Goal: Task Accomplishment & Management: Manage account settings

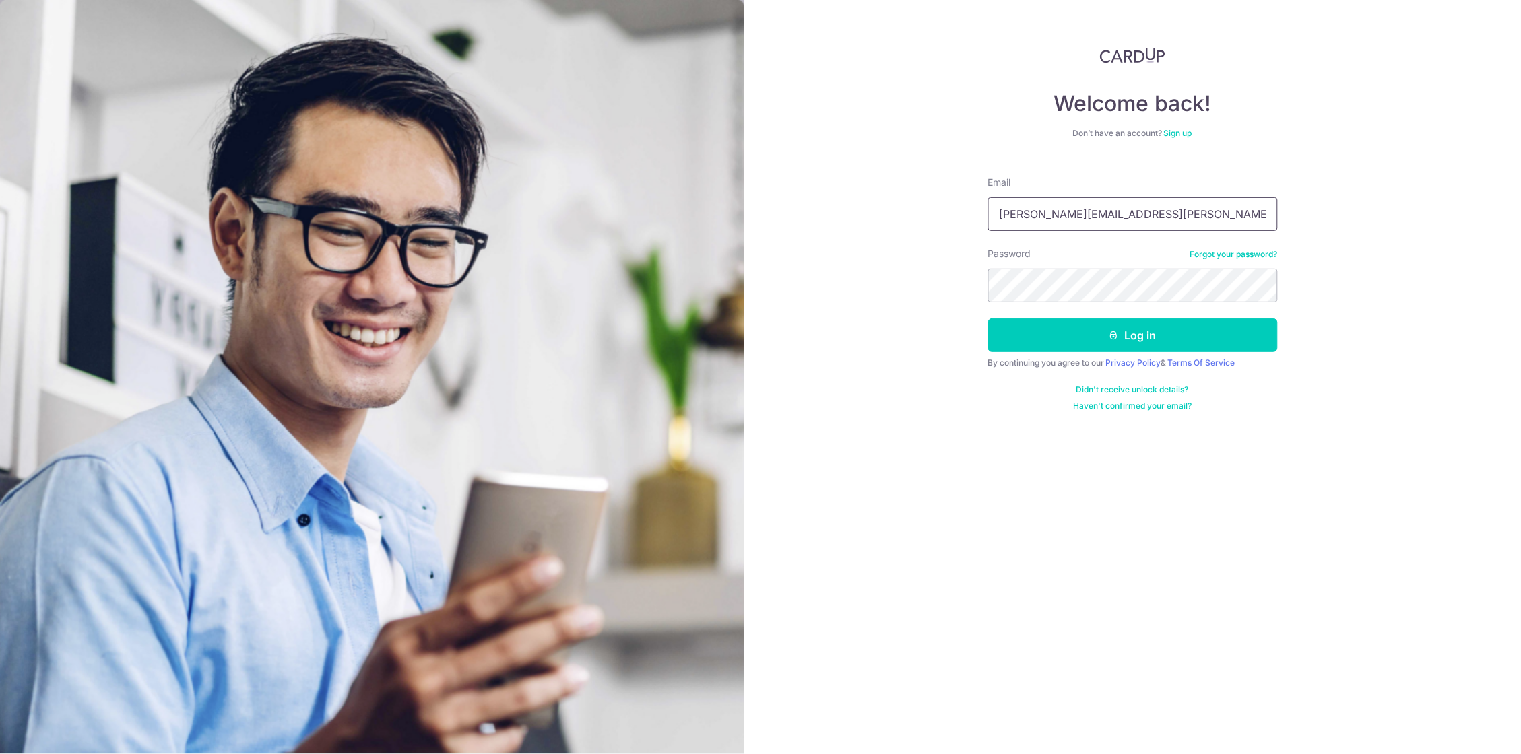
click at [1123, 218] on input "geraldson.santos@gmail.com" at bounding box center [1133, 214] width 290 height 34
click at [1256, 218] on input "geraldson.santos@gmail.com" at bounding box center [1133, 214] width 290 height 34
type input "[PERSON_NAME][EMAIL_ADDRESS][DOMAIN_NAME]"
click at [1138, 333] on button "Log in" at bounding box center [1133, 336] width 290 height 34
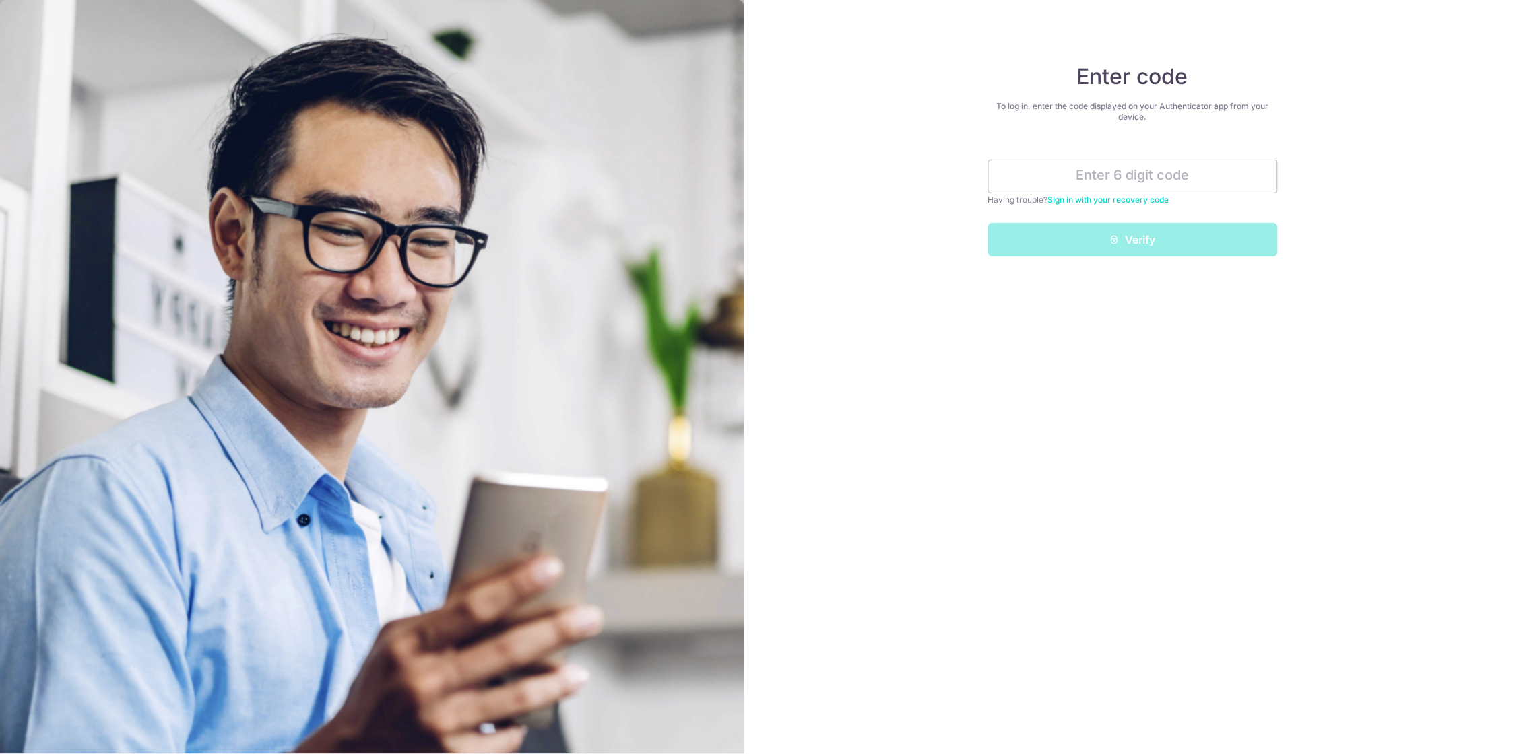
click at [1075, 172] on input "text" at bounding box center [1133, 177] width 290 height 34
click at [1199, 171] on input "text" at bounding box center [1133, 177] width 290 height 34
type input "098728"
click at [1232, 248] on button "Verify" at bounding box center [1133, 240] width 290 height 34
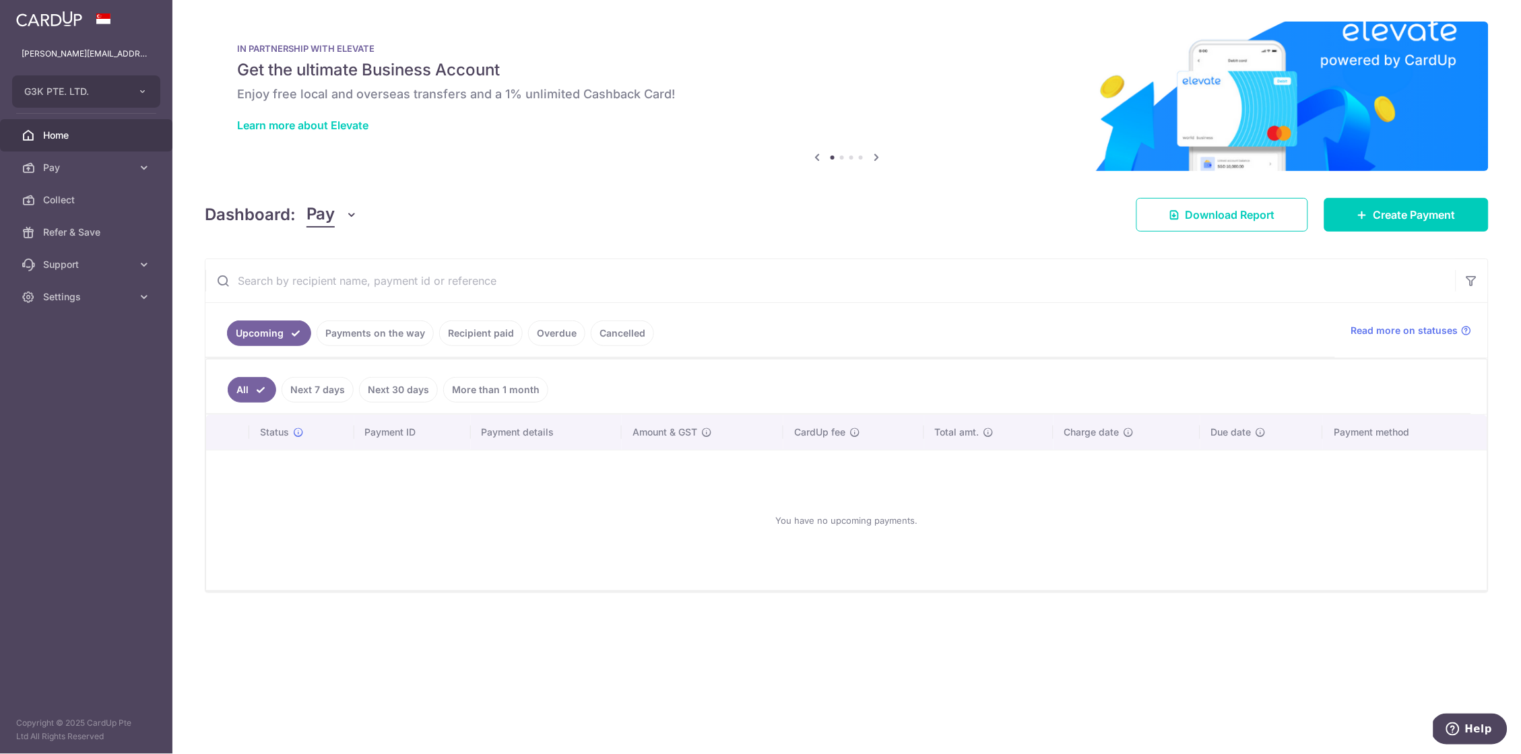
click at [483, 340] on link "Recipient paid" at bounding box center [481, 334] width 84 height 26
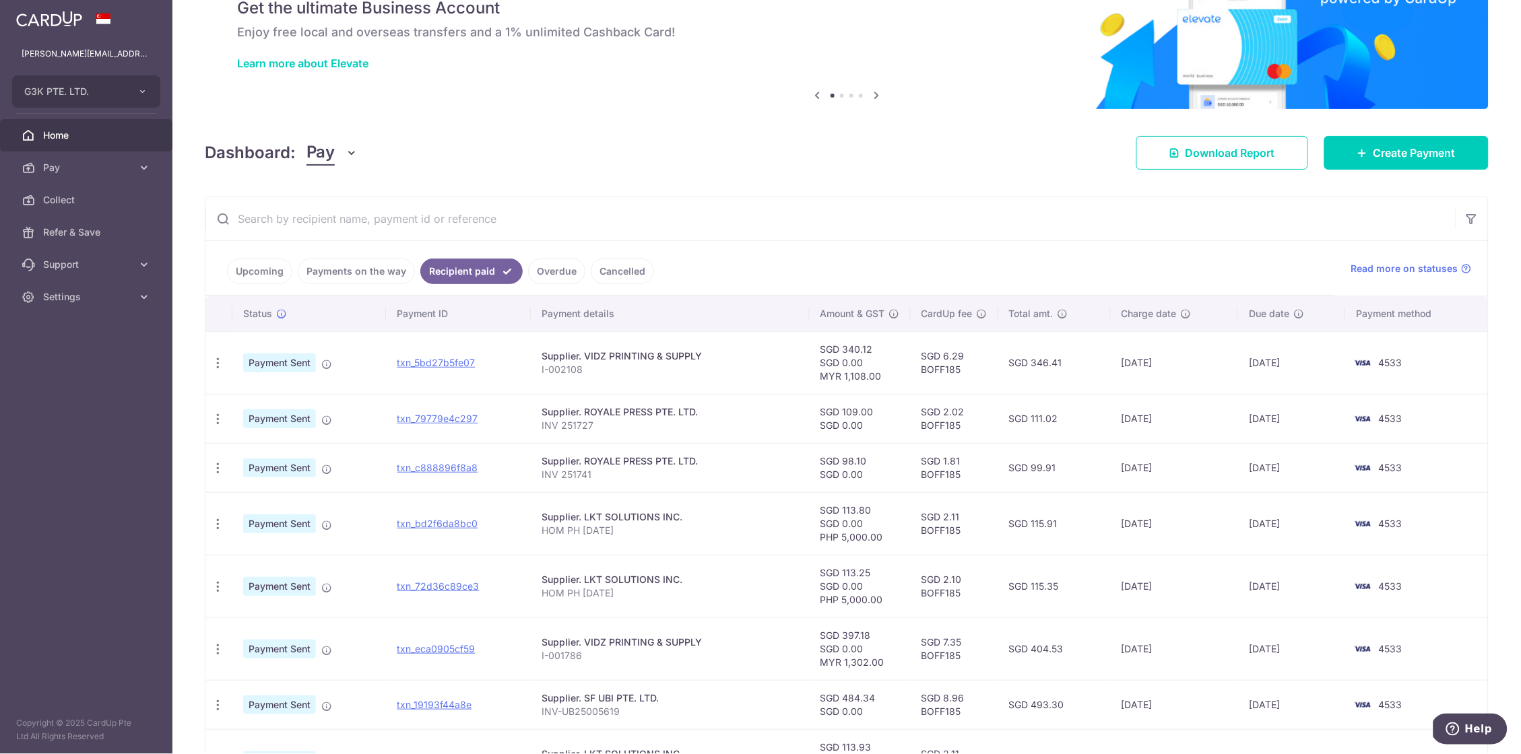
scroll to position [65, 0]
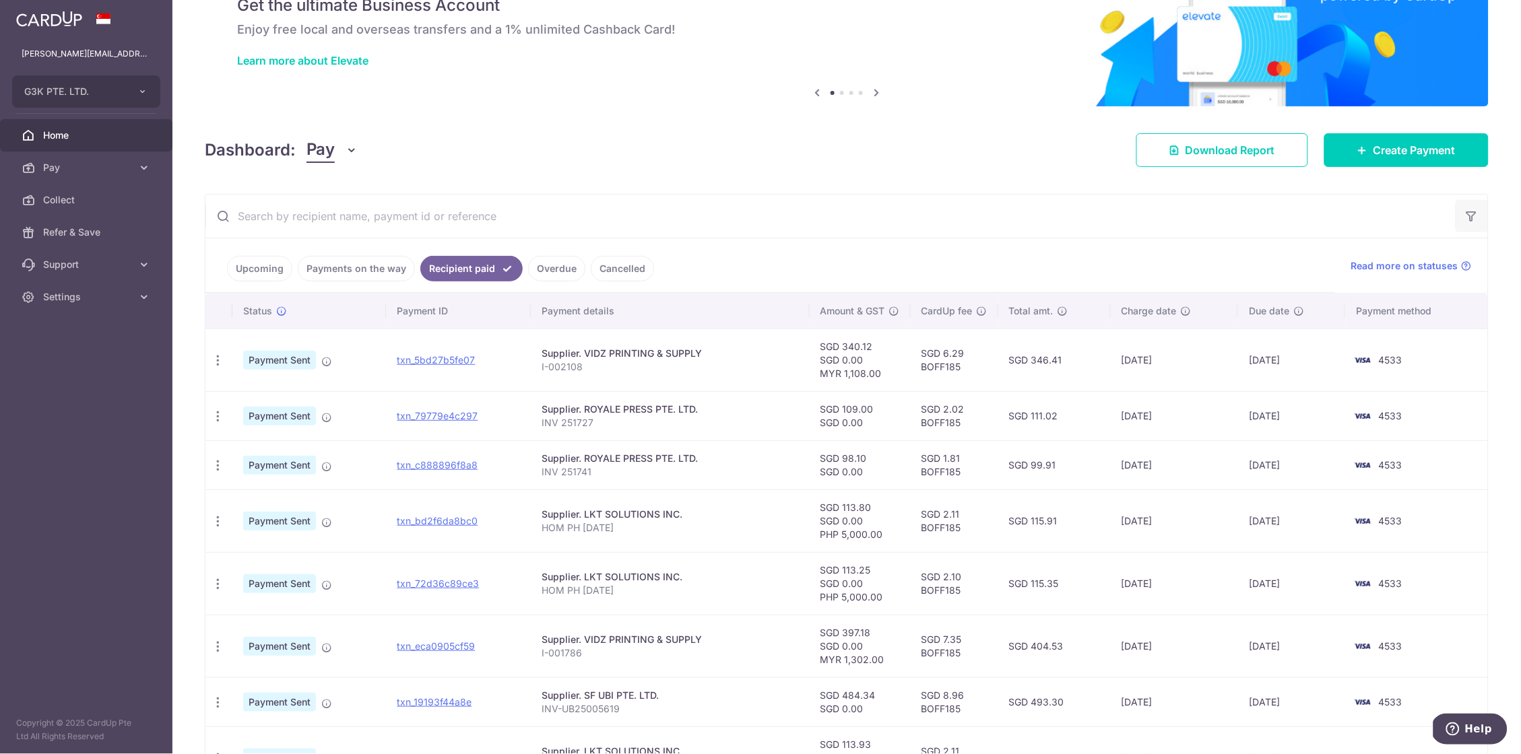
click at [1475, 215] on button "button" at bounding box center [1471, 216] width 32 height 32
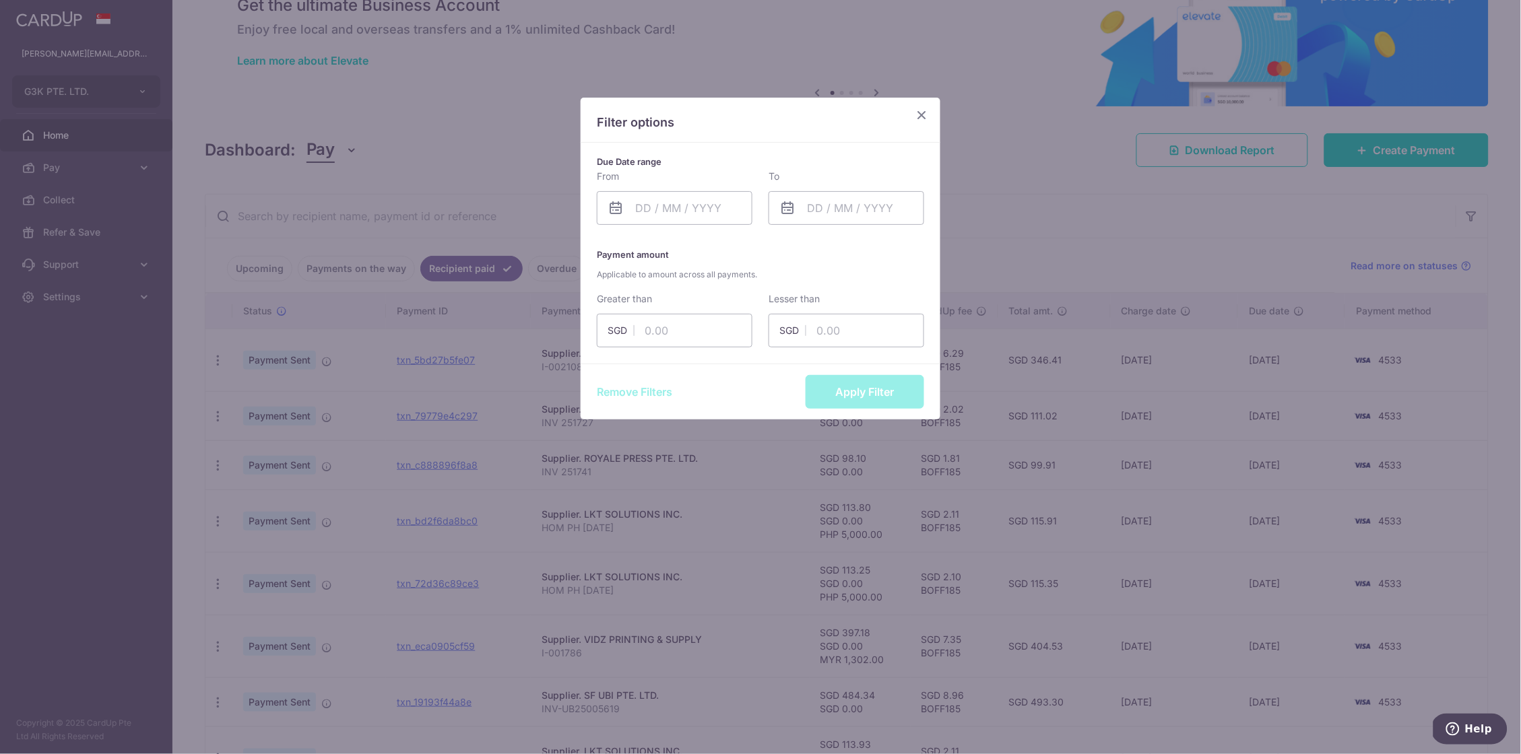
click at [915, 114] on icon "Close" at bounding box center [921, 114] width 16 height 17
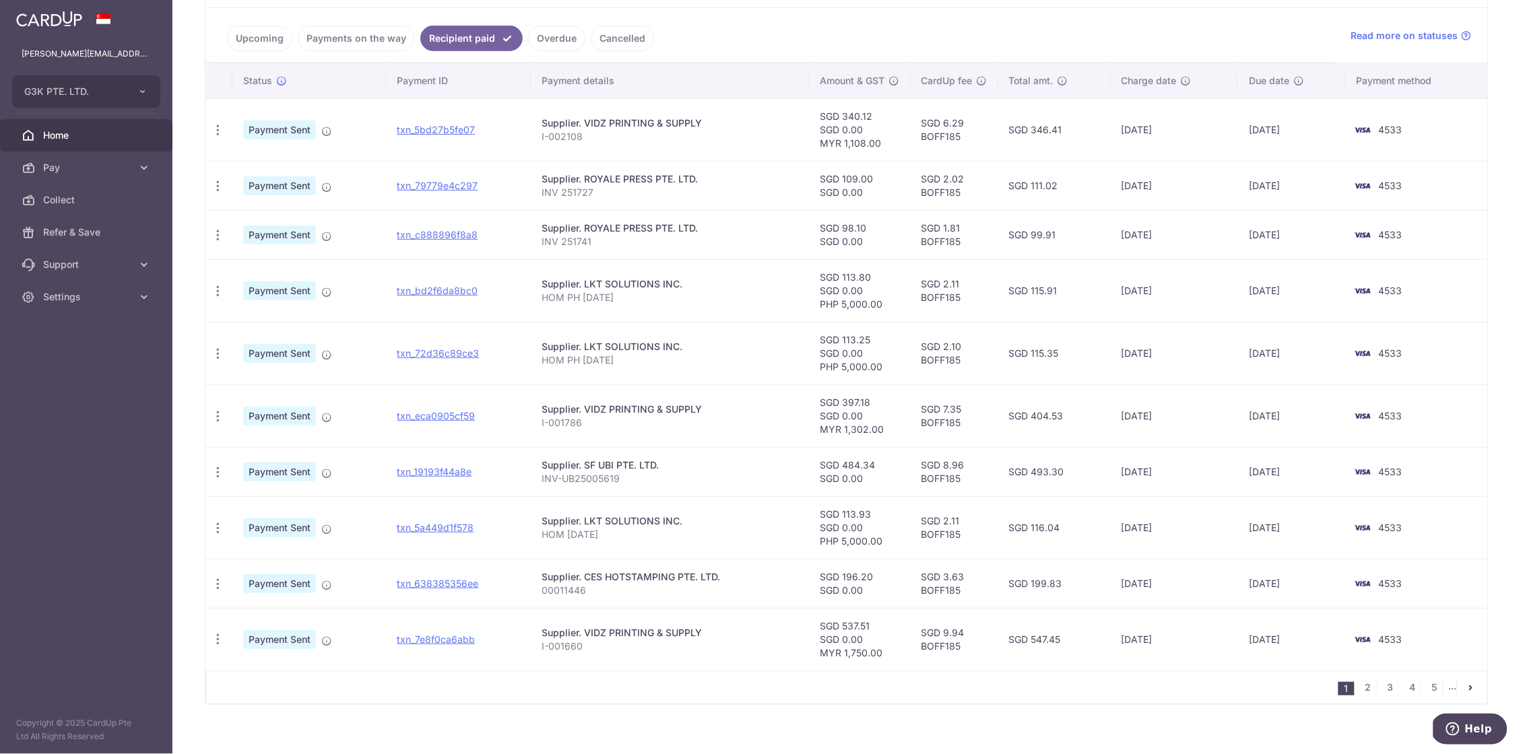
scroll to position [298, 0]
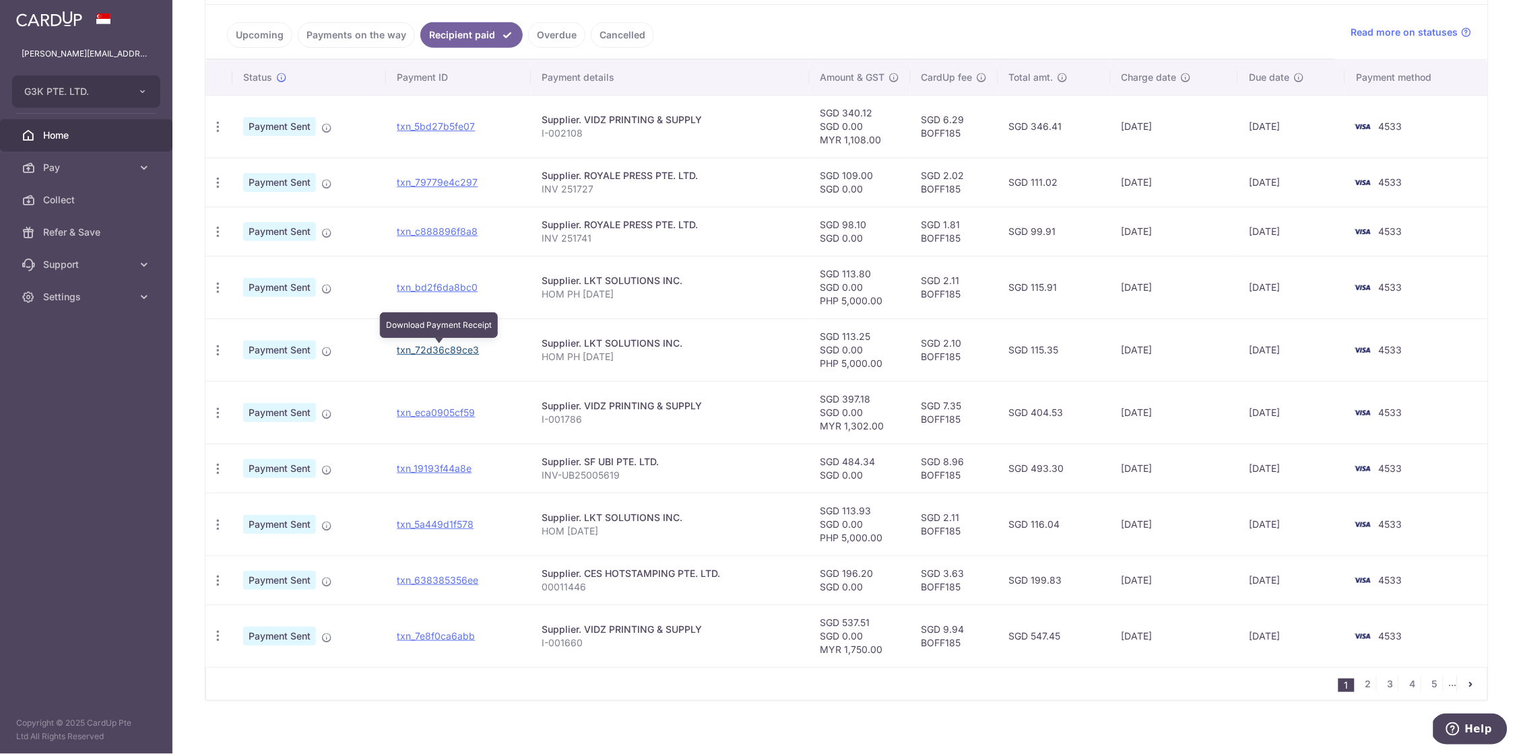
click at [436, 353] on link "txn_72d36c89ce3" at bounding box center [438, 349] width 82 height 11
click at [451, 291] on link "txn_bd2f6da8bc0" at bounding box center [437, 286] width 81 height 11
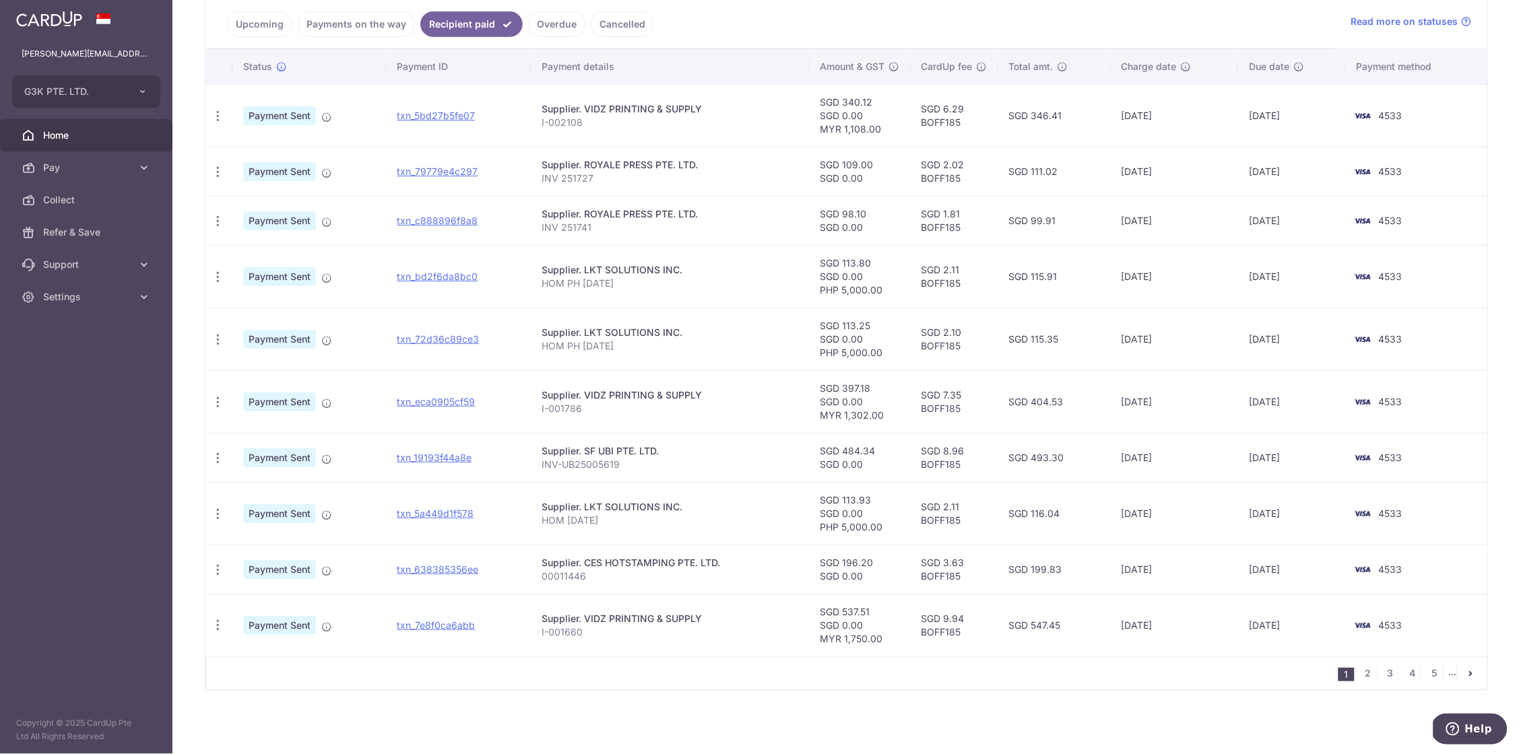
scroll to position [311, 0]
click at [447, 508] on link "txn_5a449d1f578" at bounding box center [435, 513] width 77 height 11
click at [1366, 671] on link "2" at bounding box center [1368, 673] width 16 height 16
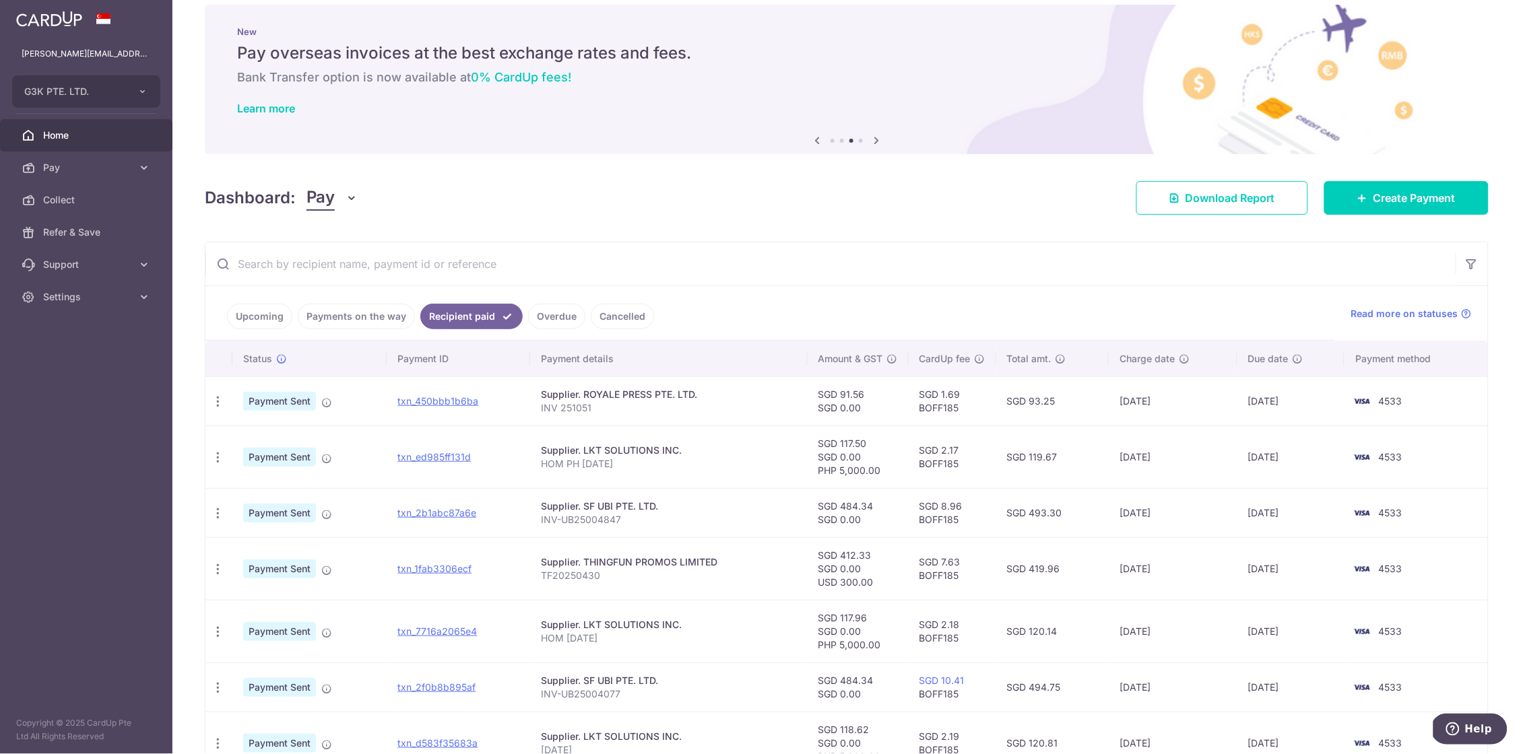
scroll to position [28, 0]
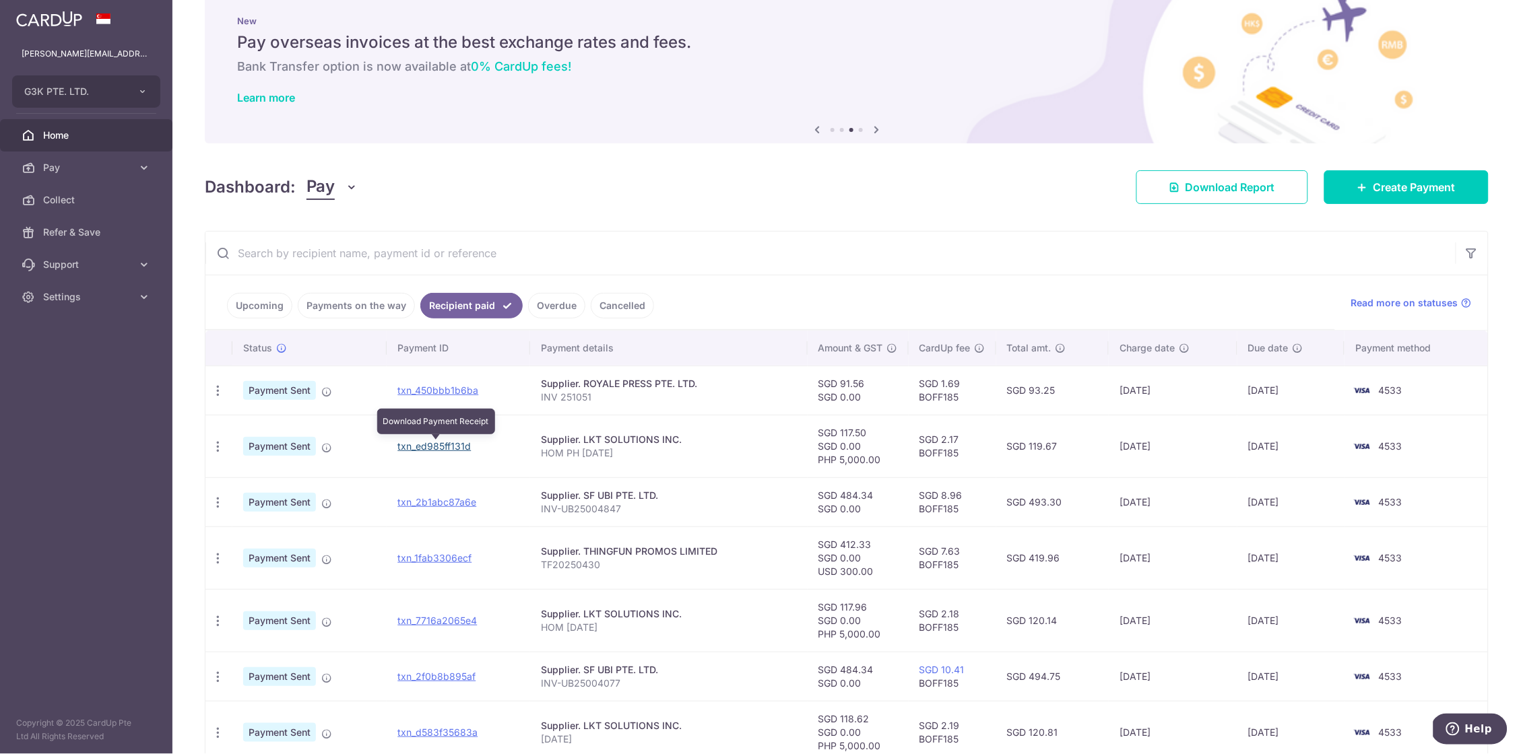
click at [451, 444] on link "txn_ed985ff131d" at bounding box center [433, 445] width 73 height 11
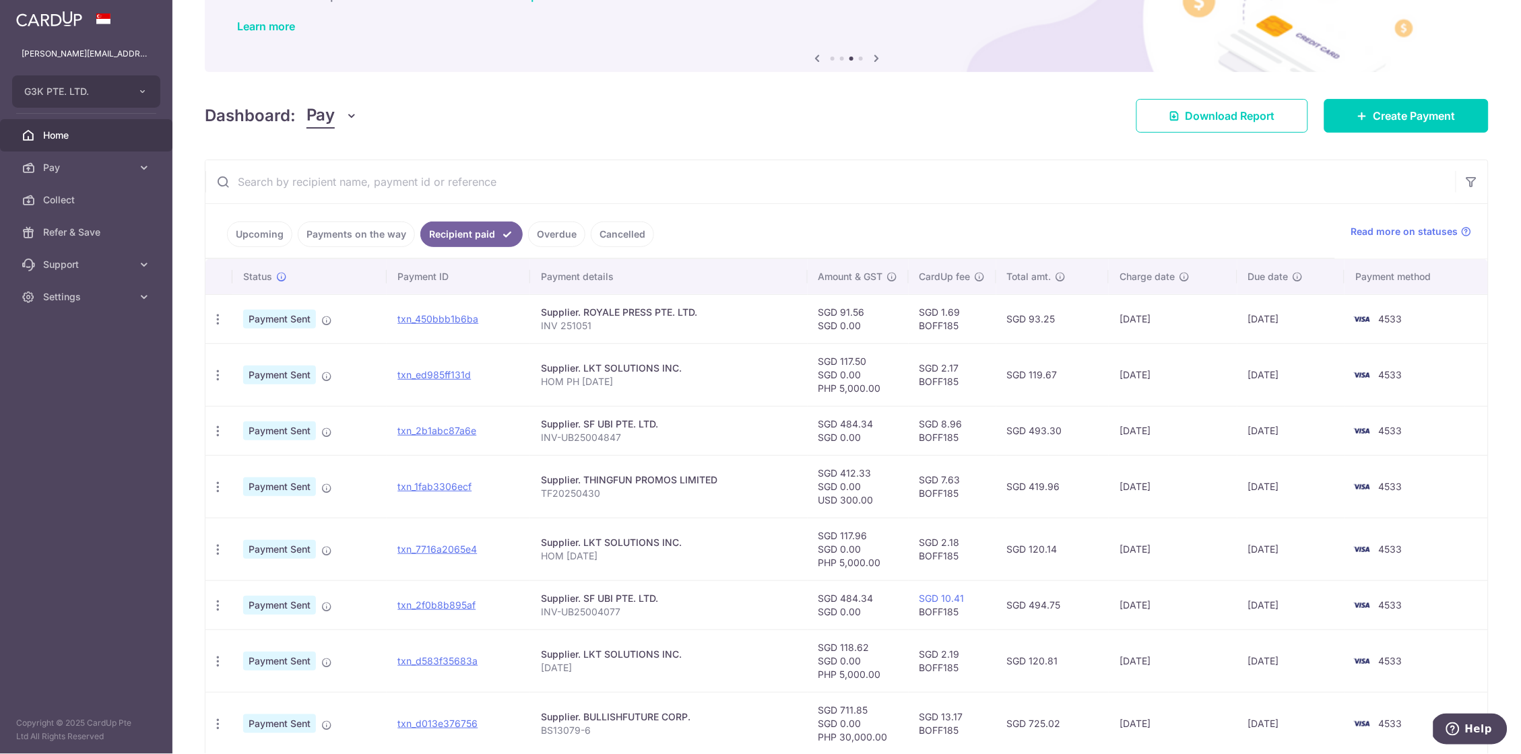
scroll to position [120, 0]
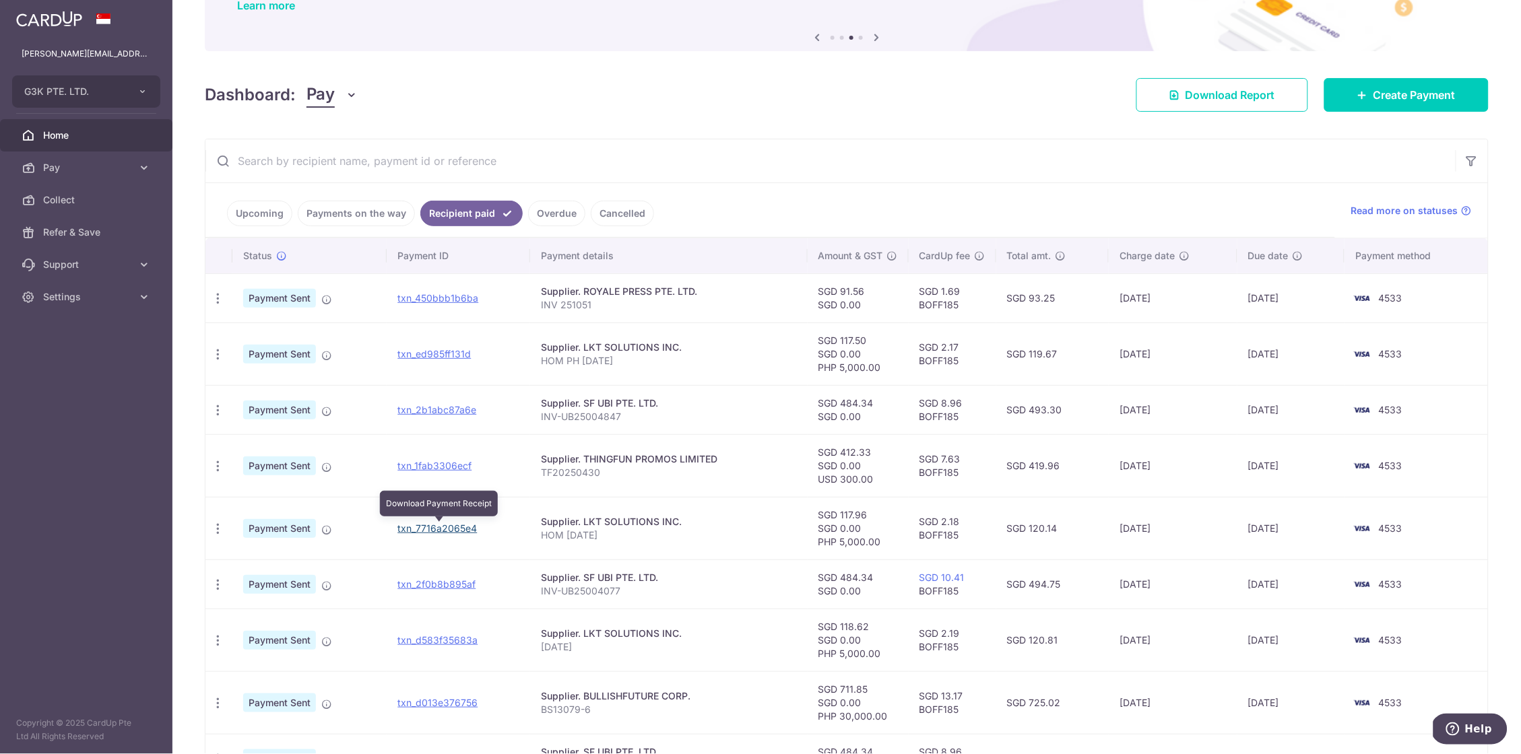
click at [444, 529] on link "txn_7716a2065e4" at bounding box center [436, 528] width 79 height 11
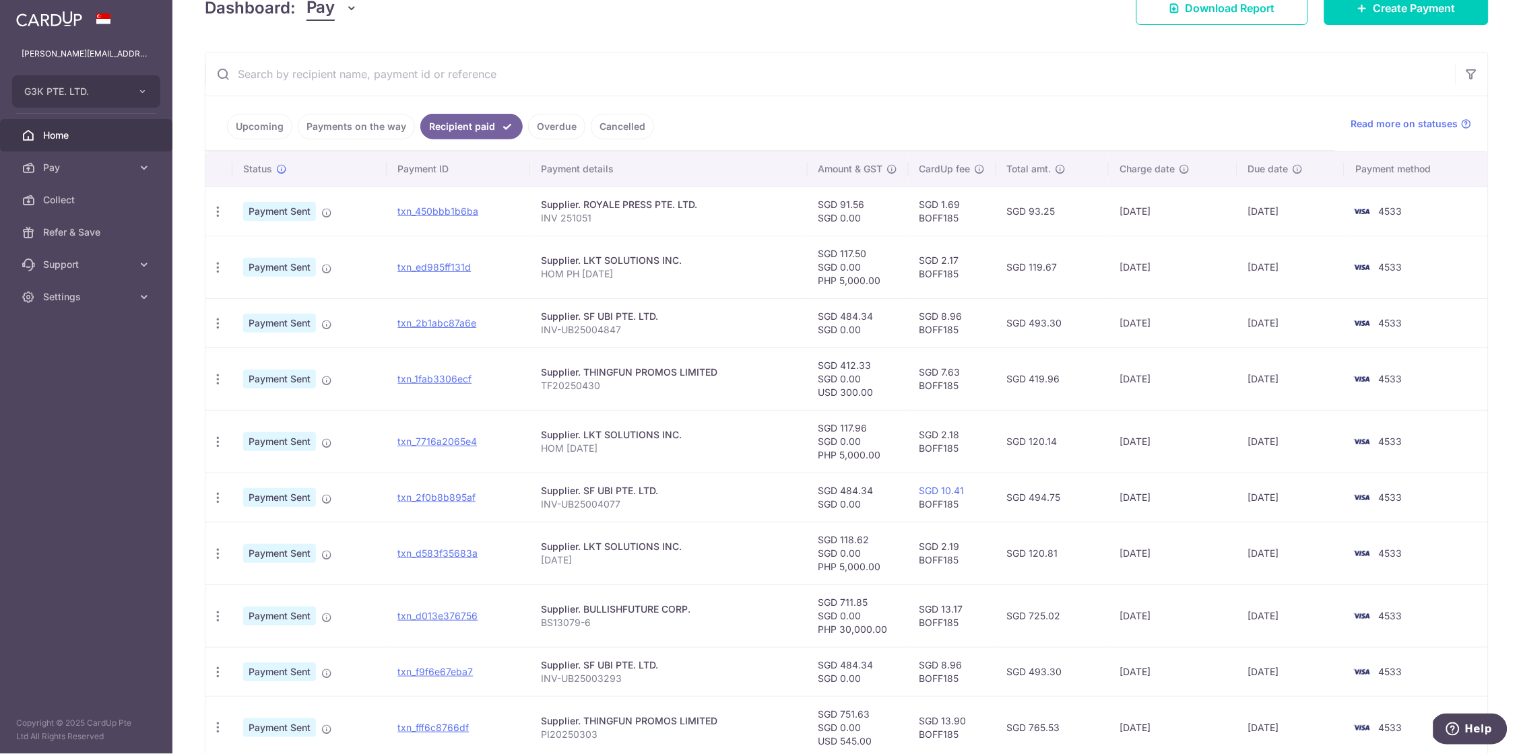
scroll to position [277, 0]
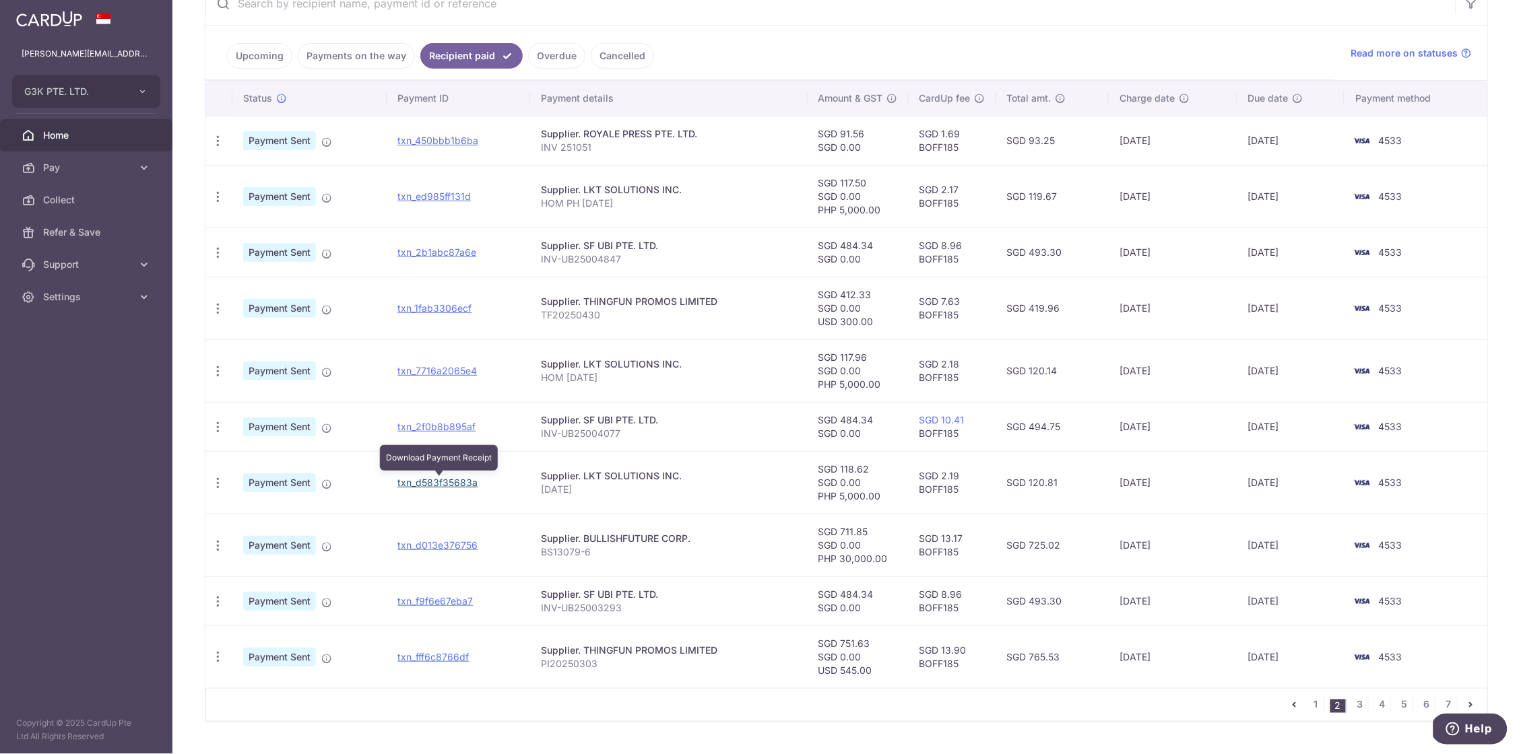
click at [466, 486] on link "txn_d583f35683a" at bounding box center [437, 482] width 80 height 11
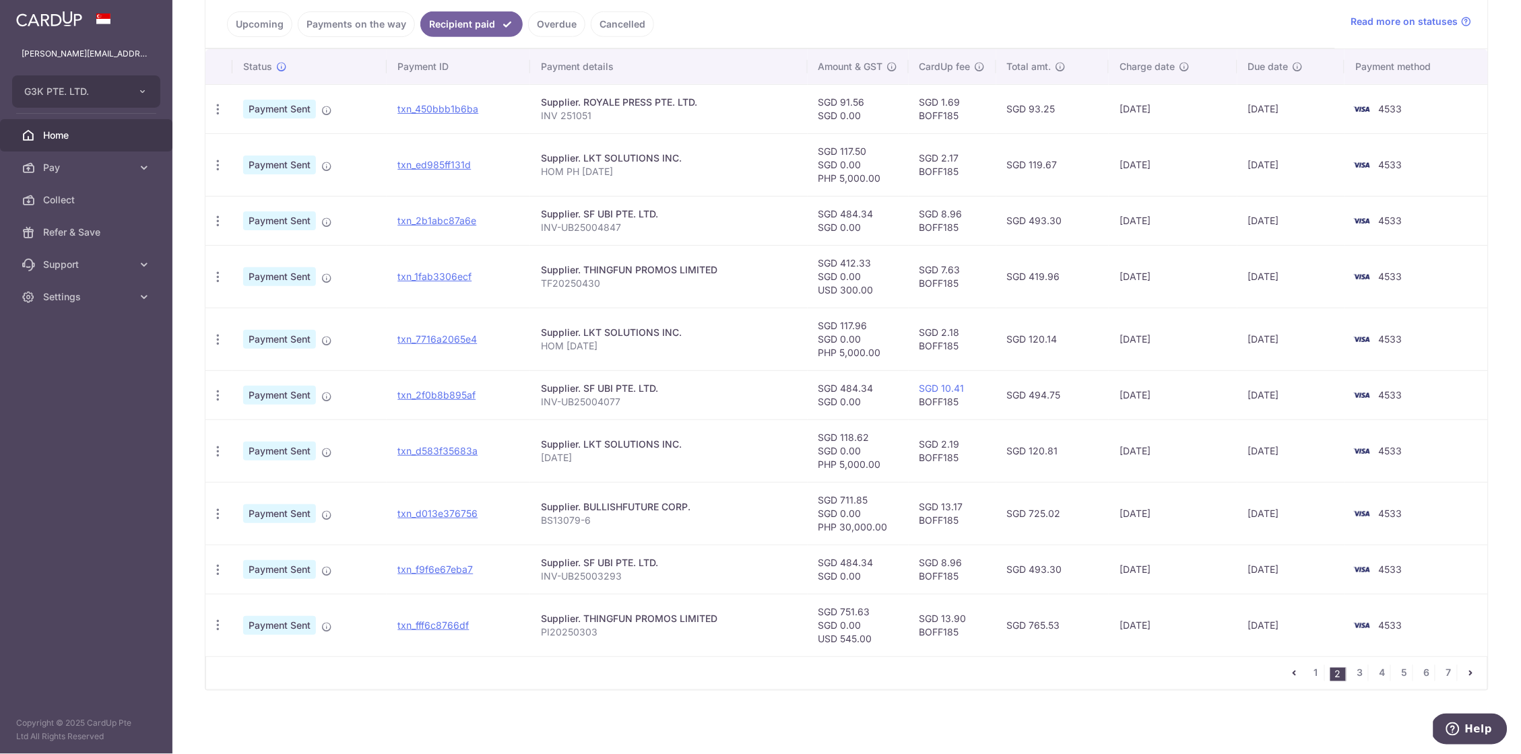
scroll to position [311, 0]
click at [1353, 672] on link "3" at bounding box center [1360, 673] width 16 height 16
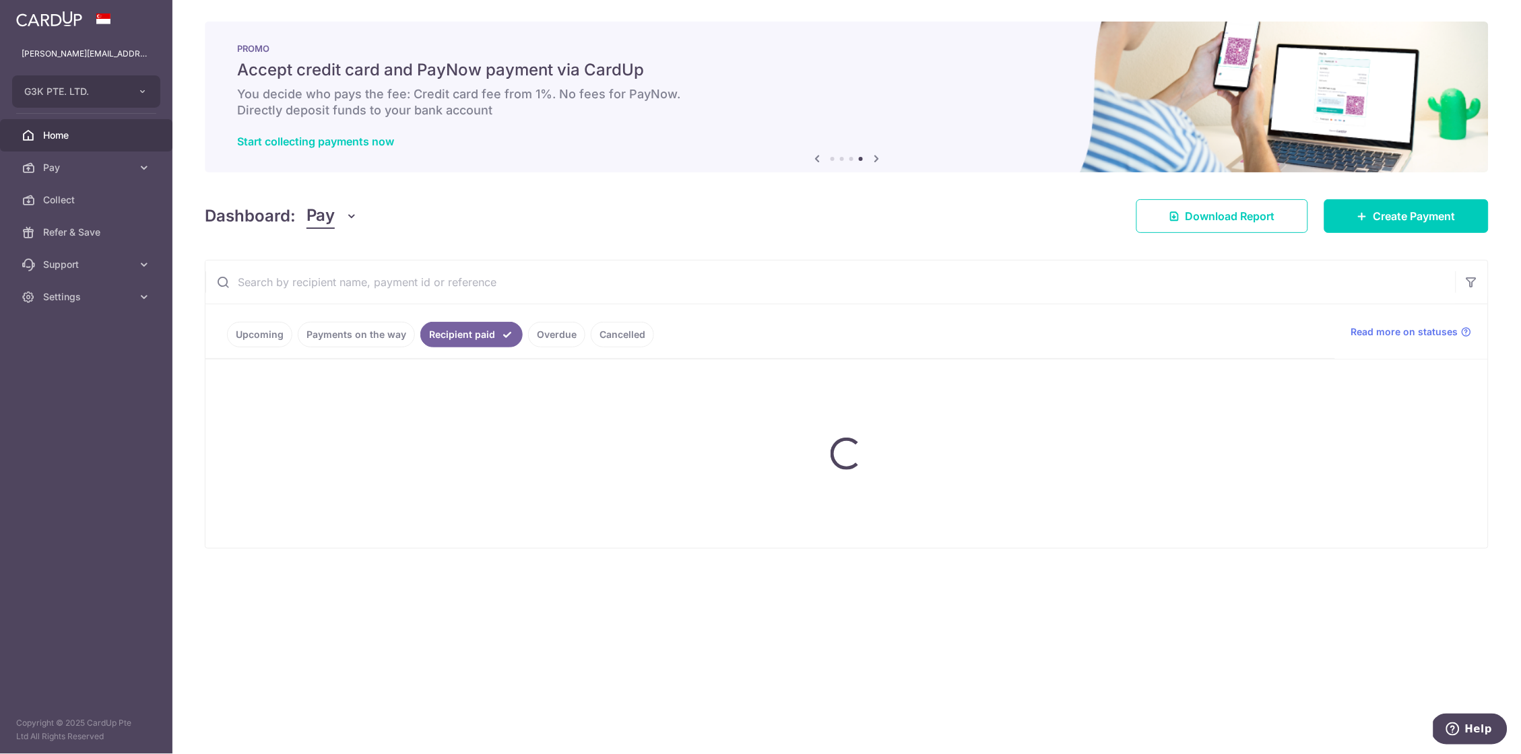
scroll to position [0, 0]
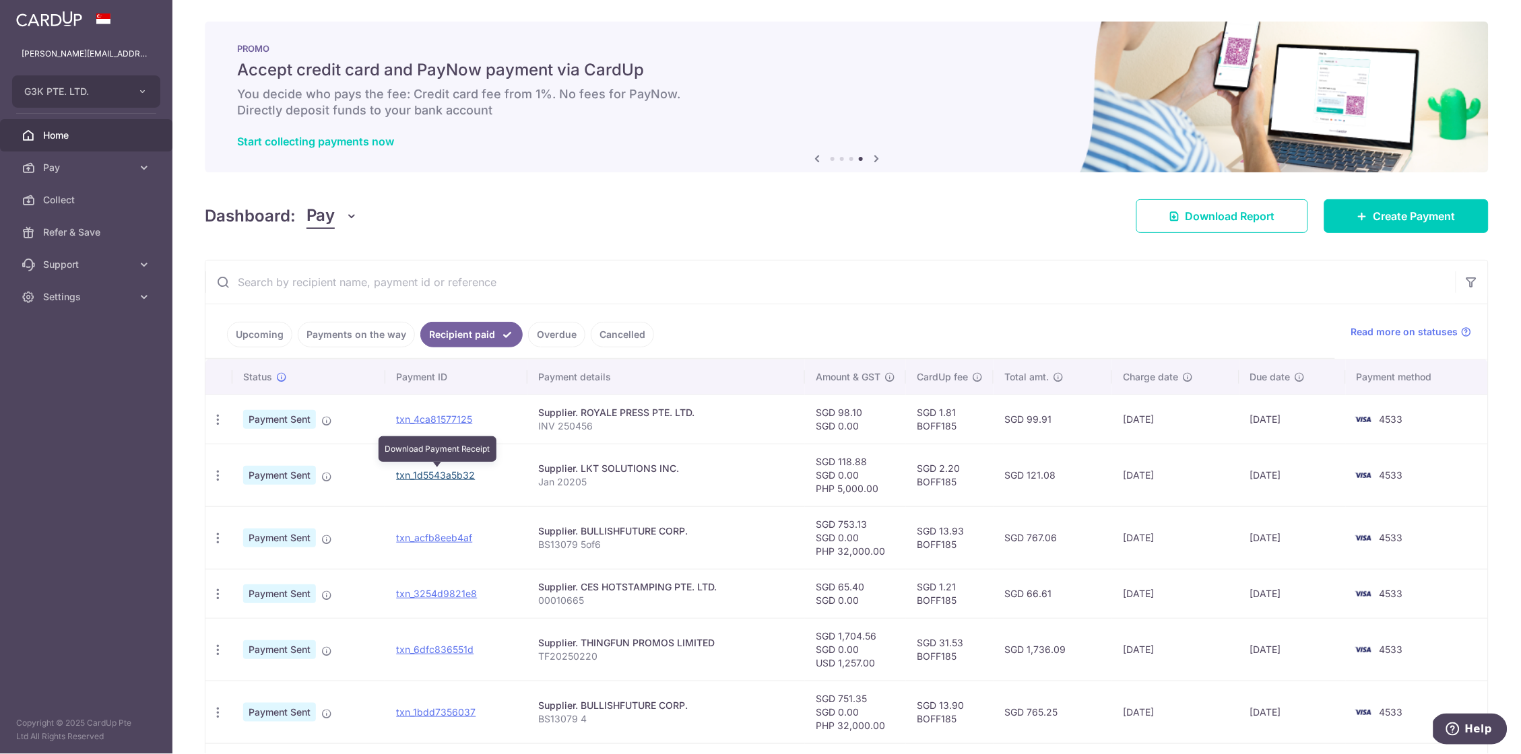
click at [448, 477] on link "txn_1d5543a5b32" at bounding box center [435, 474] width 79 height 11
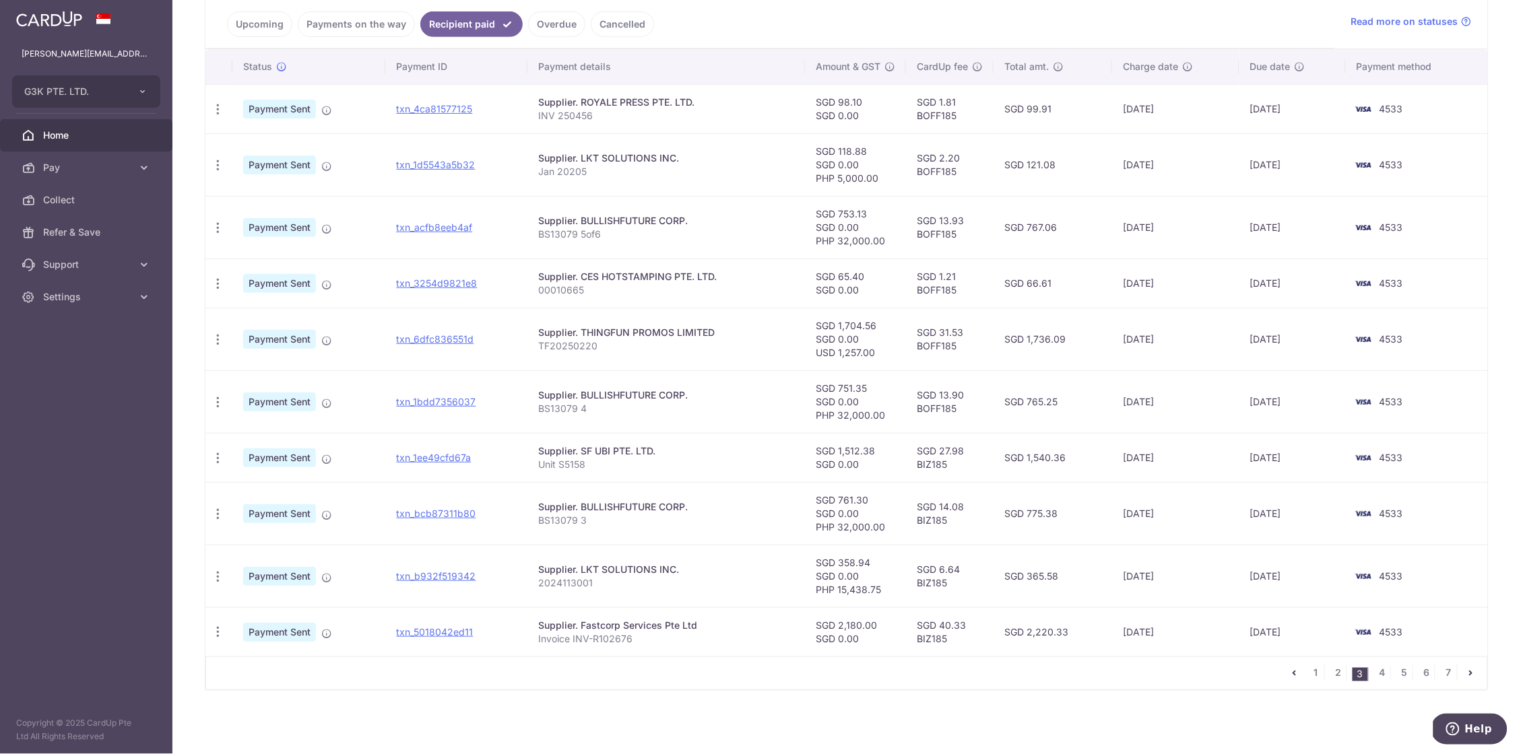
scroll to position [311, 0]
click at [581, 585] on p "2024113001" at bounding box center [666, 582] width 256 height 13
click at [473, 573] on link "txn_b932f519342" at bounding box center [435, 575] width 79 height 11
click at [1381, 673] on link "4" at bounding box center [1382, 673] width 16 height 16
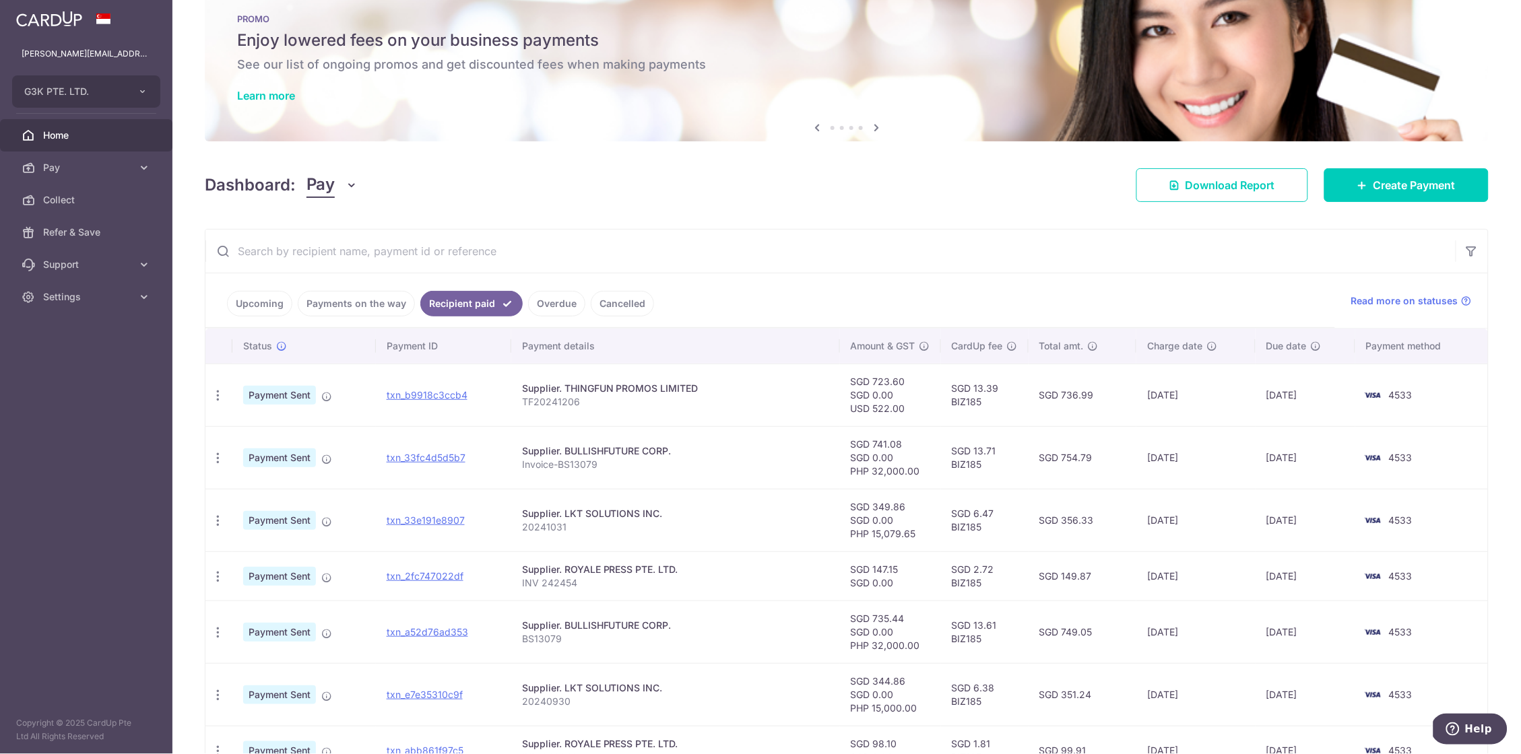
scroll to position [41, 0]
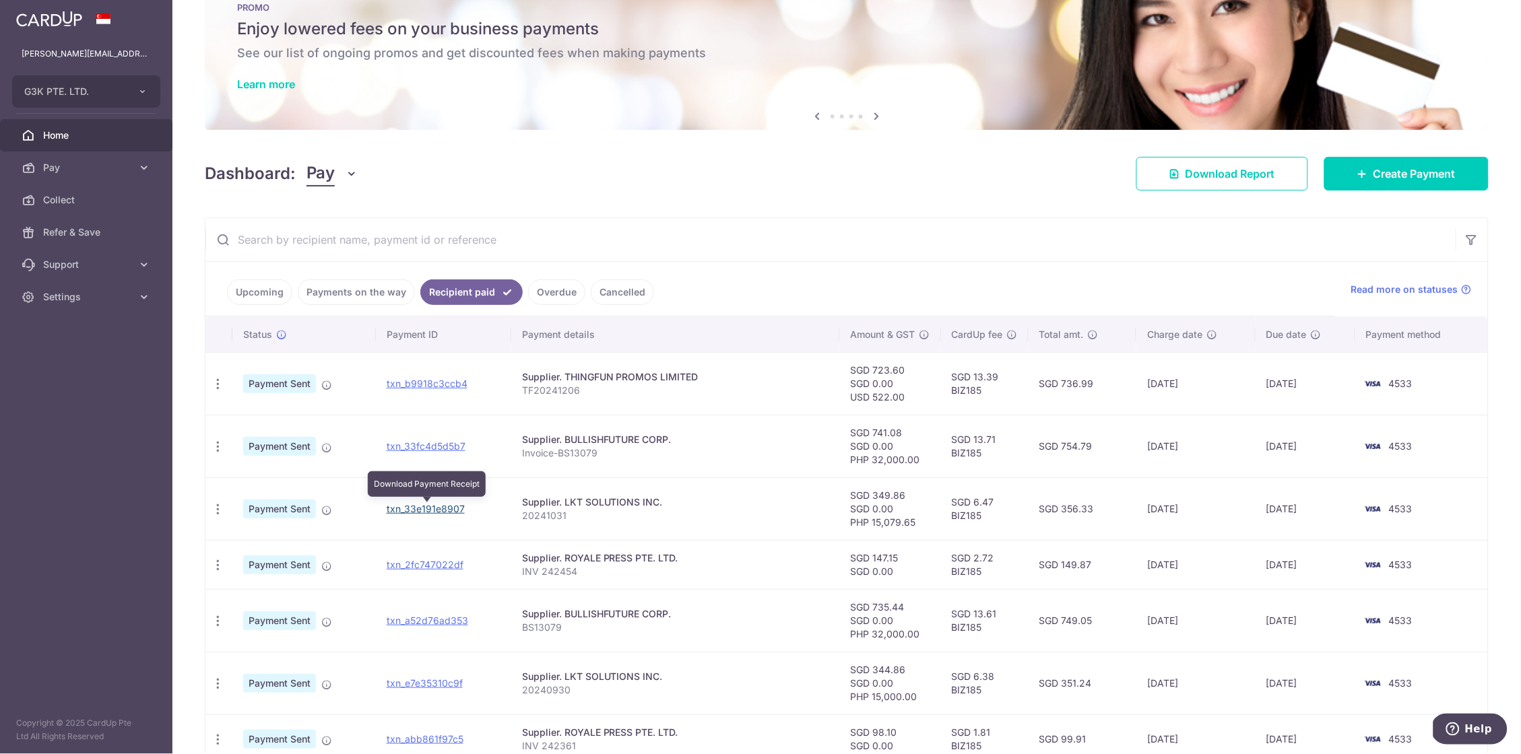
click at [433, 506] on link "txn_33e191e8907" at bounding box center [426, 508] width 78 height 11
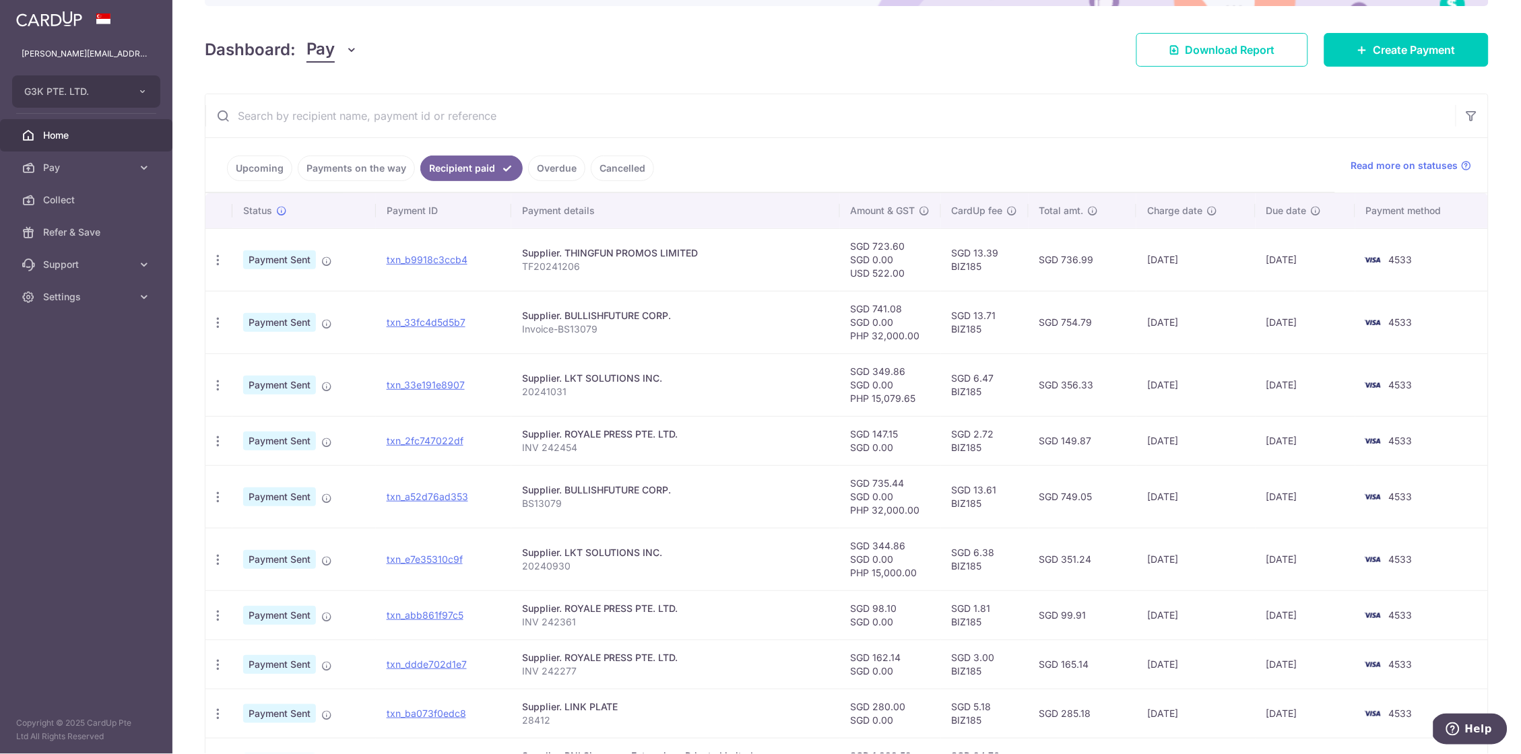
scroll to position [168, 0]
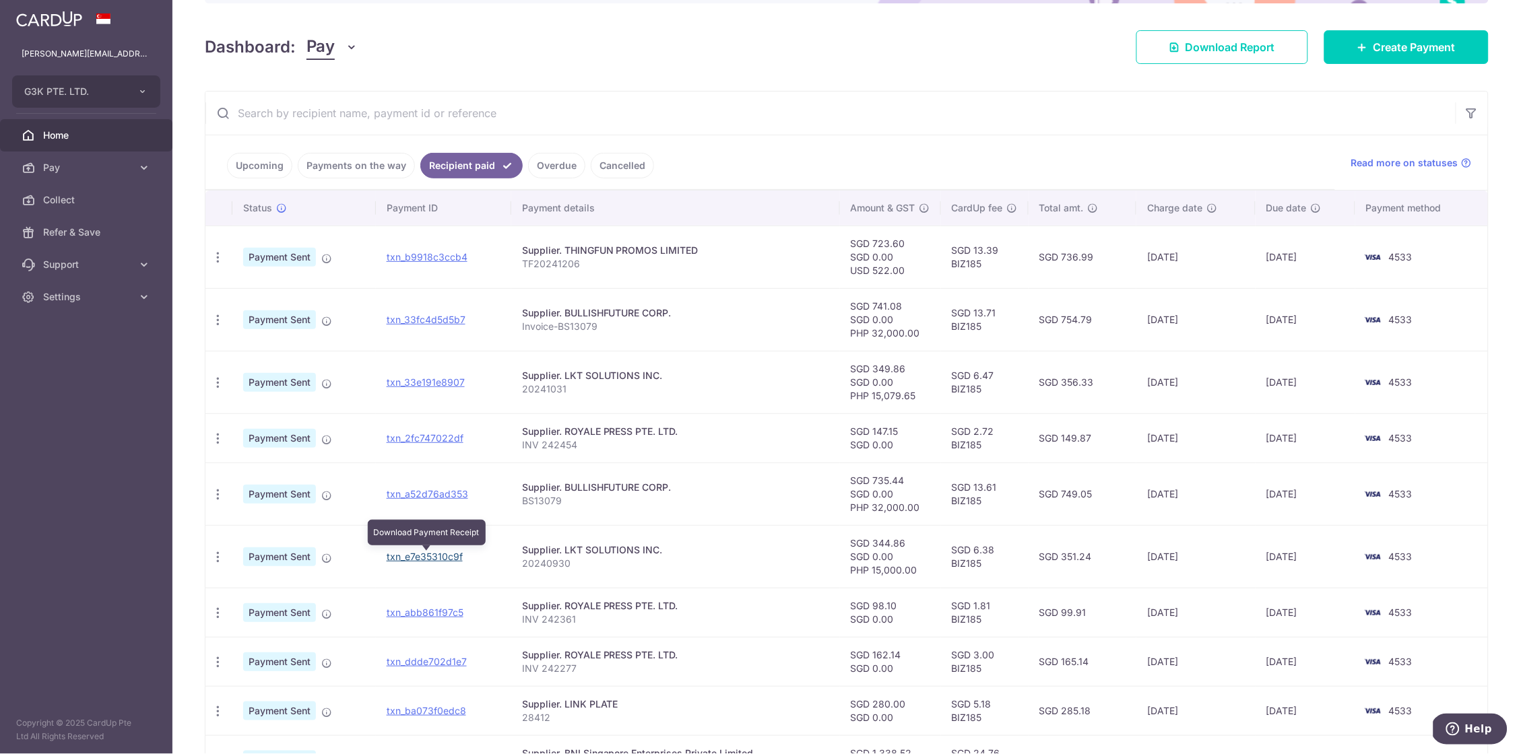
click at [446, 554] on link "txn_e7e35310c9f" at bounding box center [425, 556] width 76 height 11
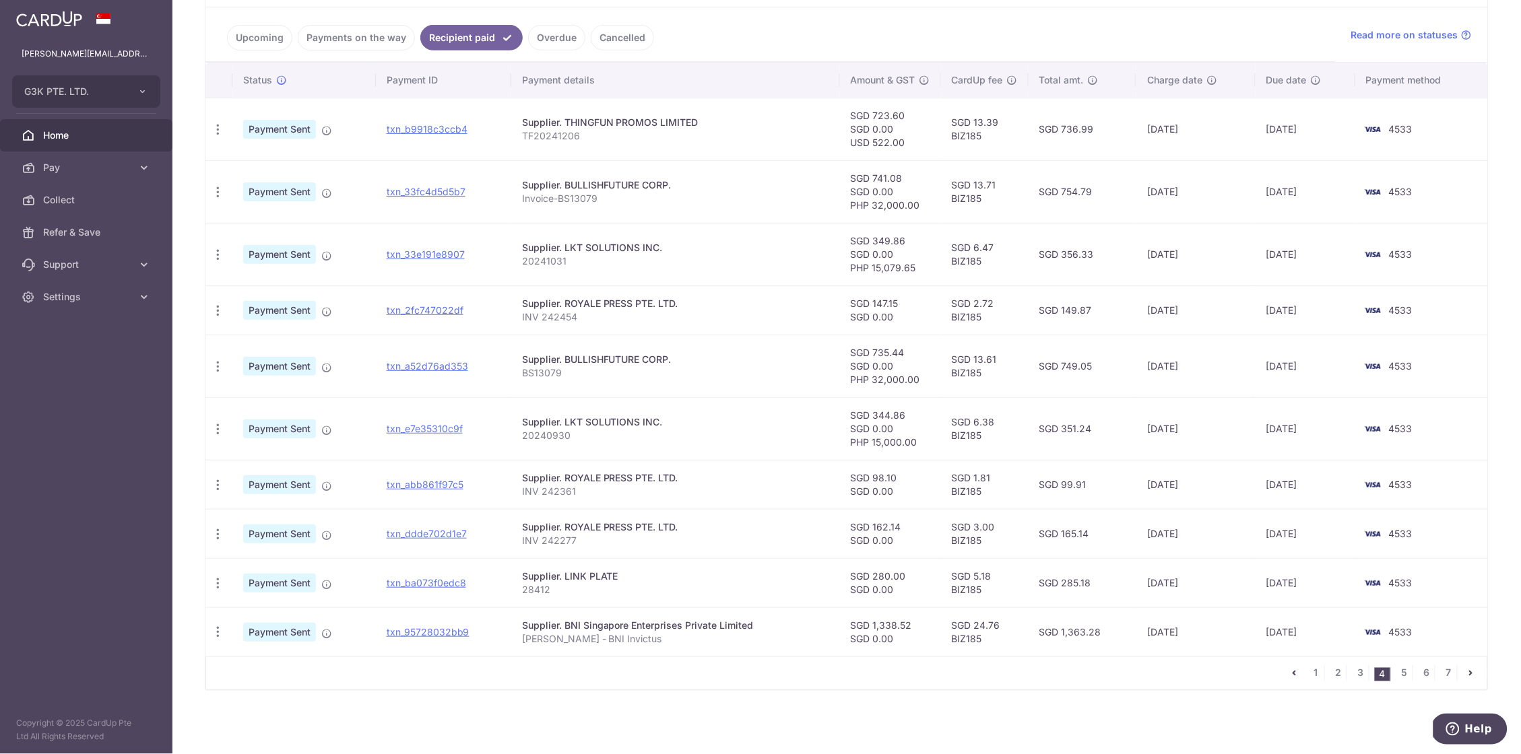
scroll to position [298, 0]
click at [1401, 675] on link "5" at bounding box center [1404, 673] width 16 height 16
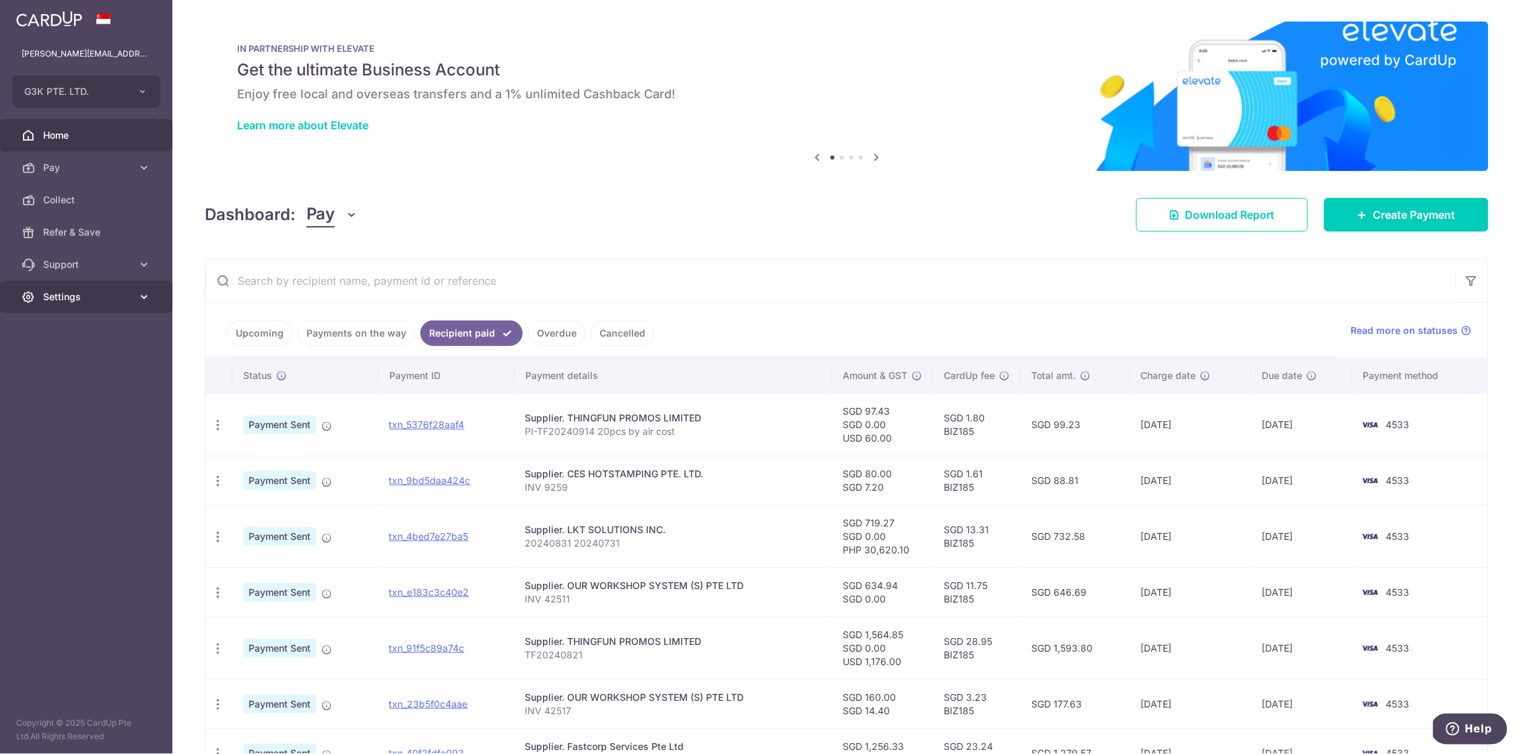
scroll to position [0, 0]
click at [137, 297] on icon at bounding box center [143, 296] width 13 height 13
click at [81, 334] on span "Account" at bounding box center [87, 329] width 89 height 13
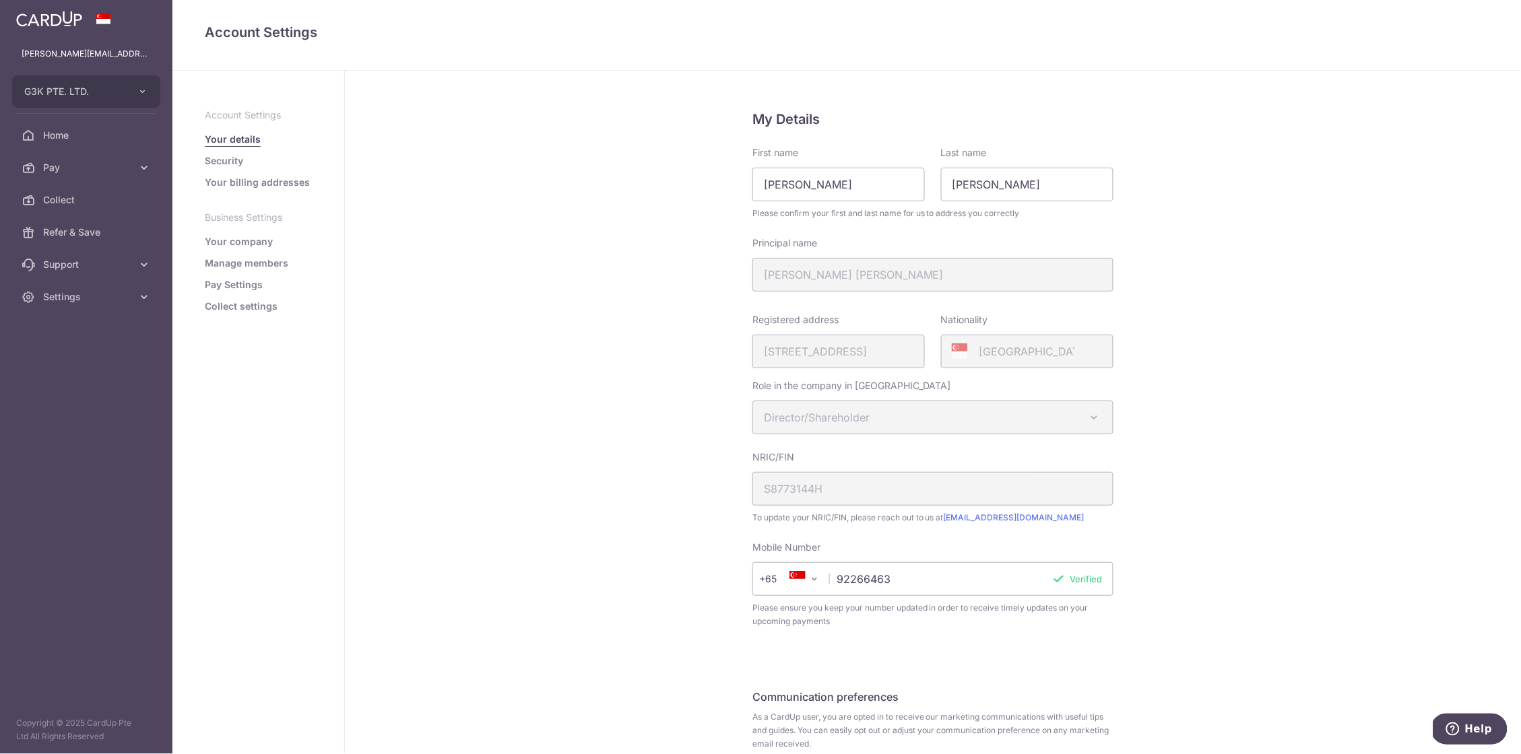
click at [259, 259] on link "Manage members" at bounding box center [247, 263] width 84 height 13
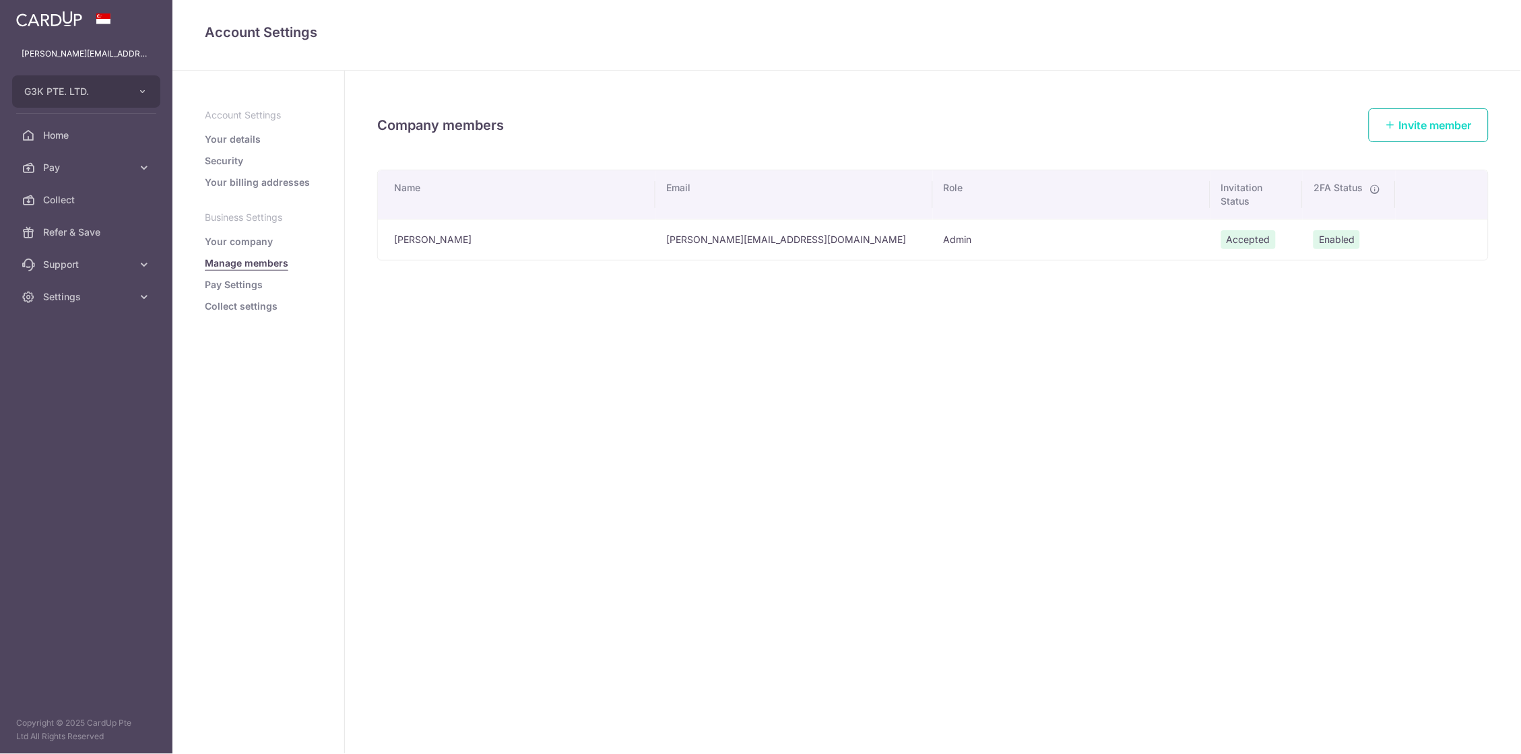
drag, startPoint x: 1490, startPoint y: 127, endPoint x: 1480, endPoint y: 127, distance: 10.1
click at [1490, 127] on div "Invite member" at bounding box center [1428, 125] width 136 height 34
click at [1453, 125] on span "Invite member" at bounding box center [1435, 125] width 73 height 13
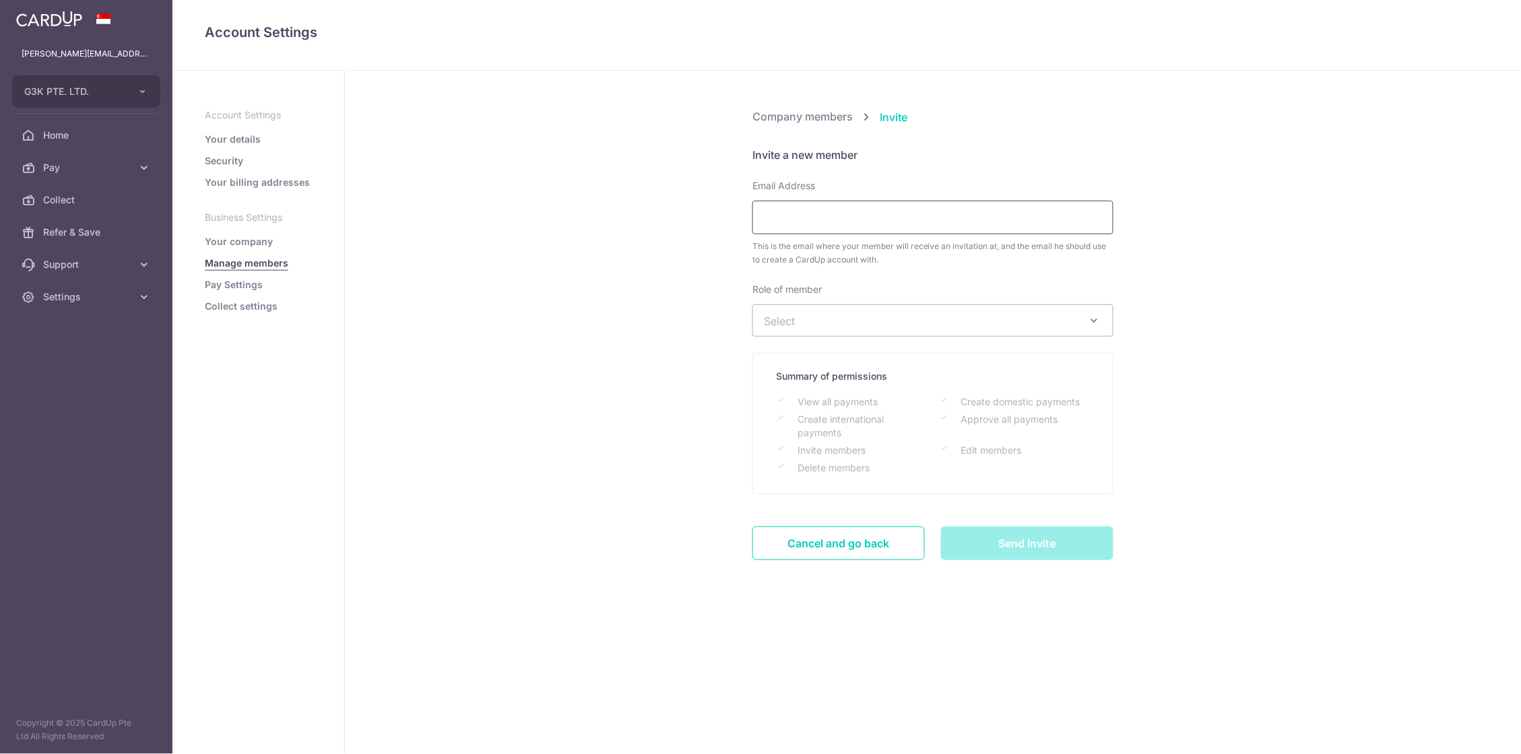
click at [838, 217] on input "Email Address" at bounding box center [932, 218] width 361 height 34
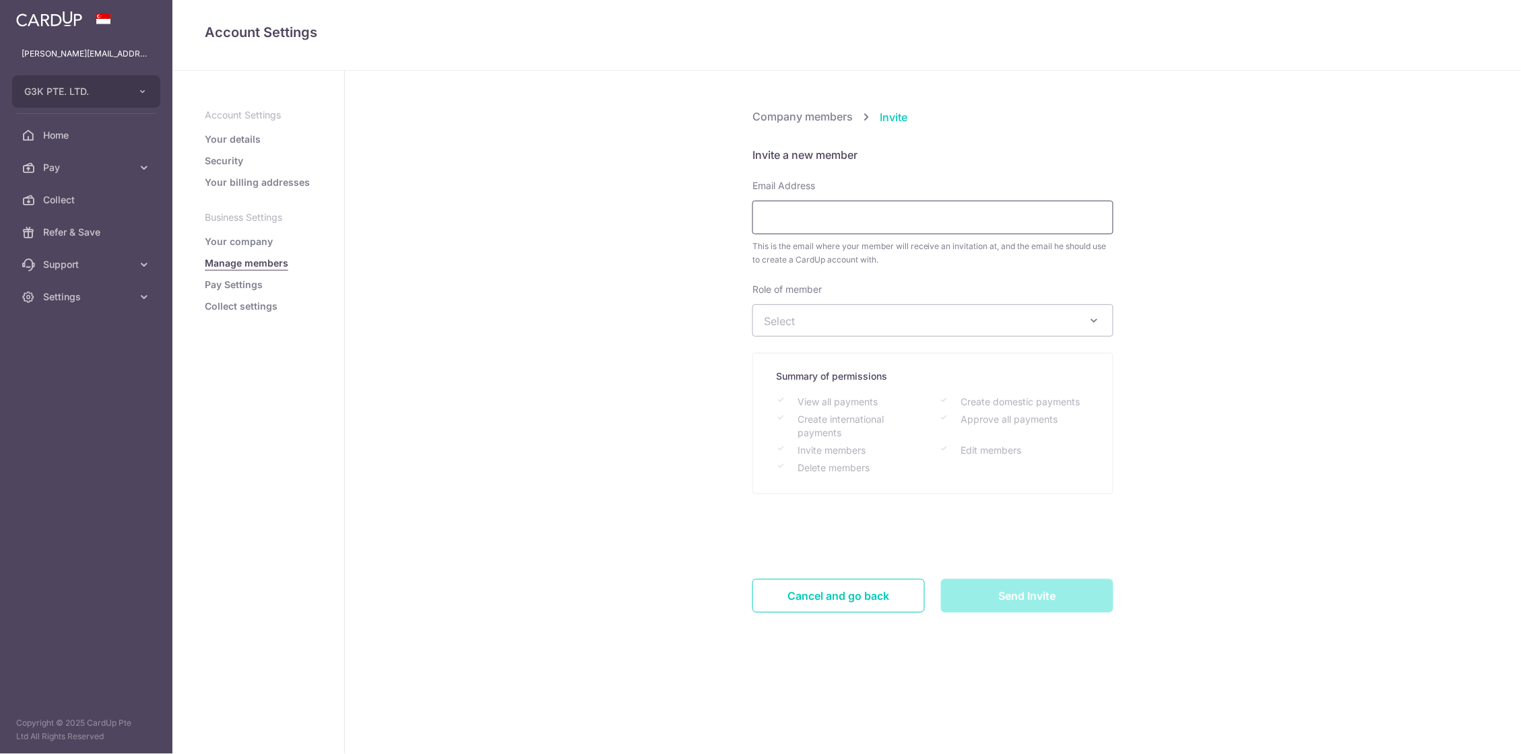
type input "j"
type input "kadeen@unliprints.com"
click at [949, 320] on span "Select" at bounding box center [922, 320] width 317 height 15
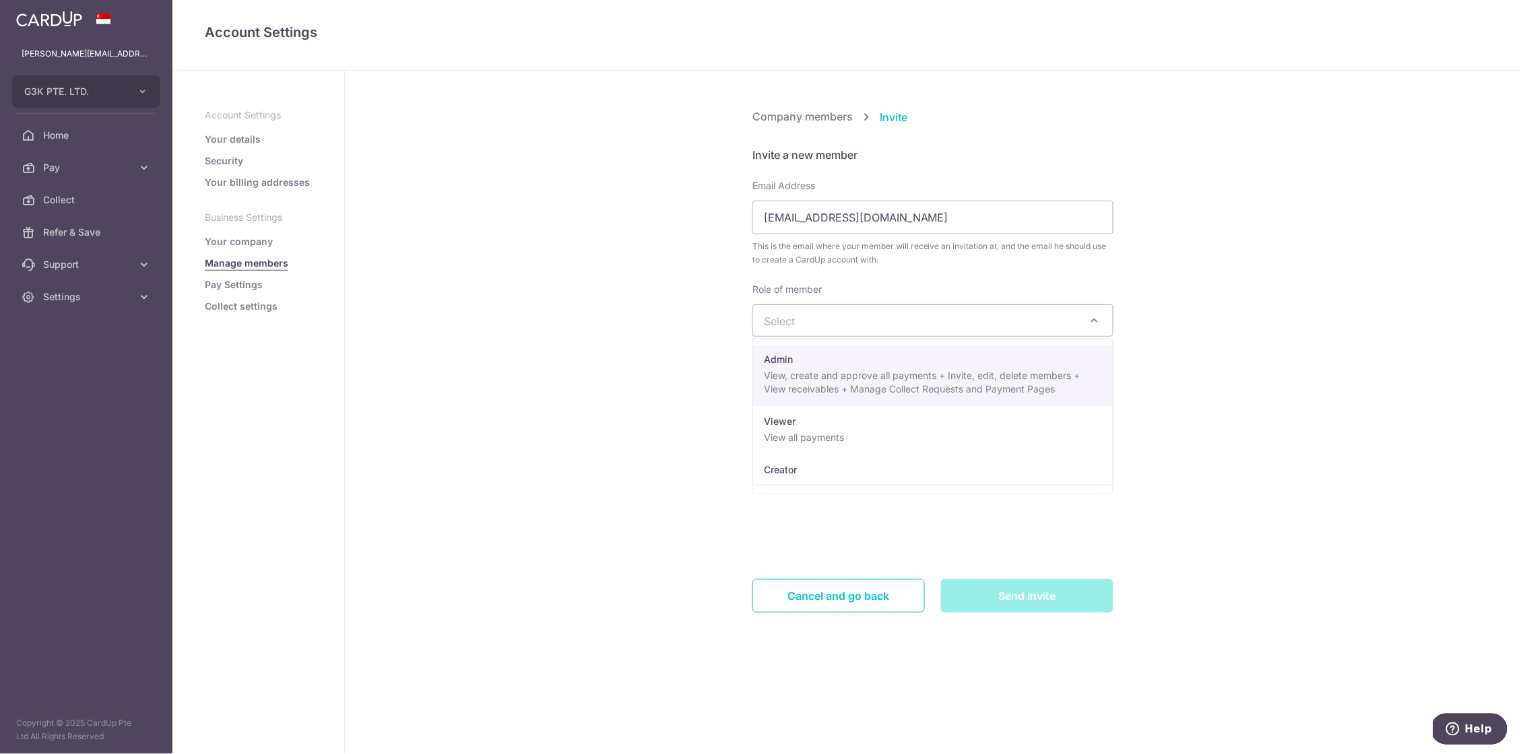
select select "14686"
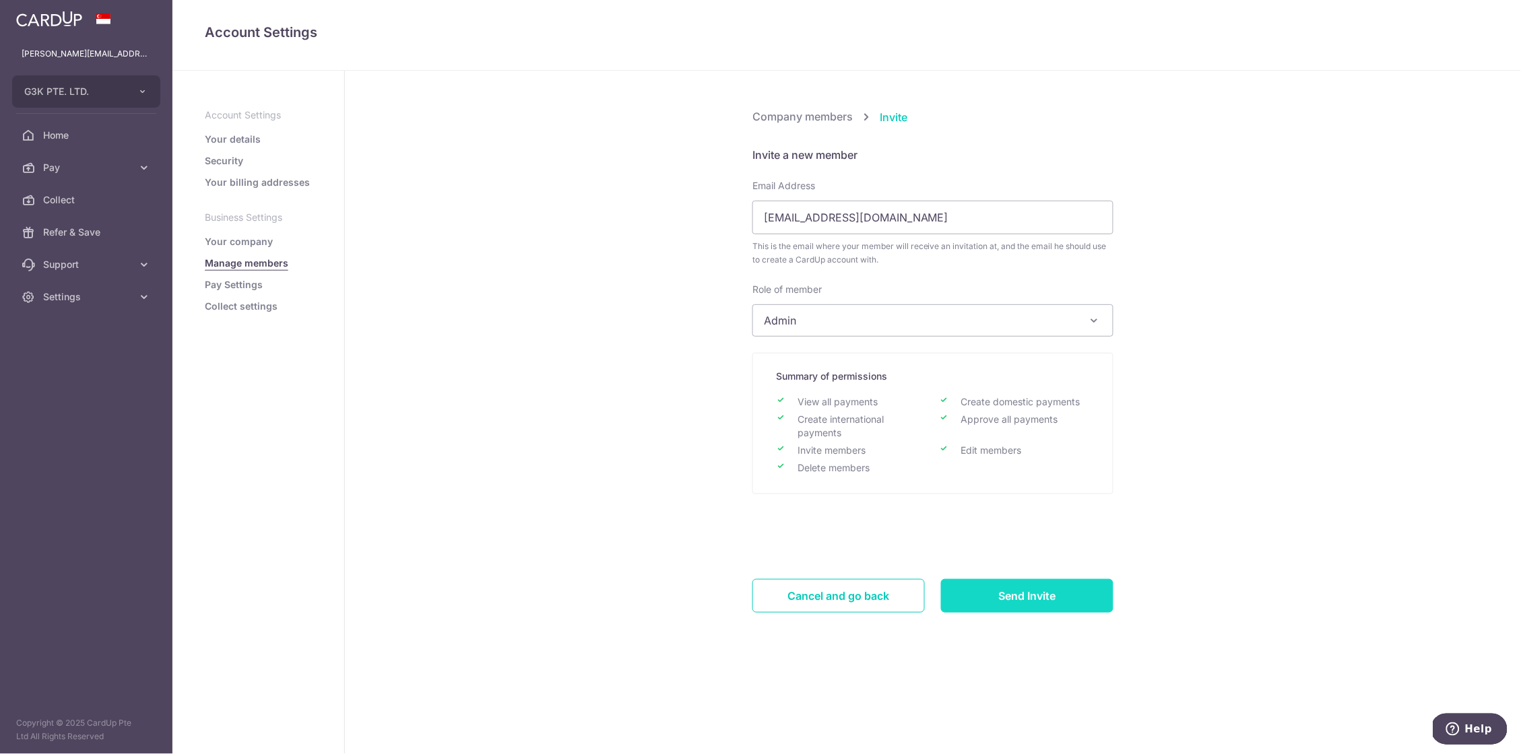
click at [1012, 603] on input "Send Invite" at bounding box center [1027, 596] width 172 height 34
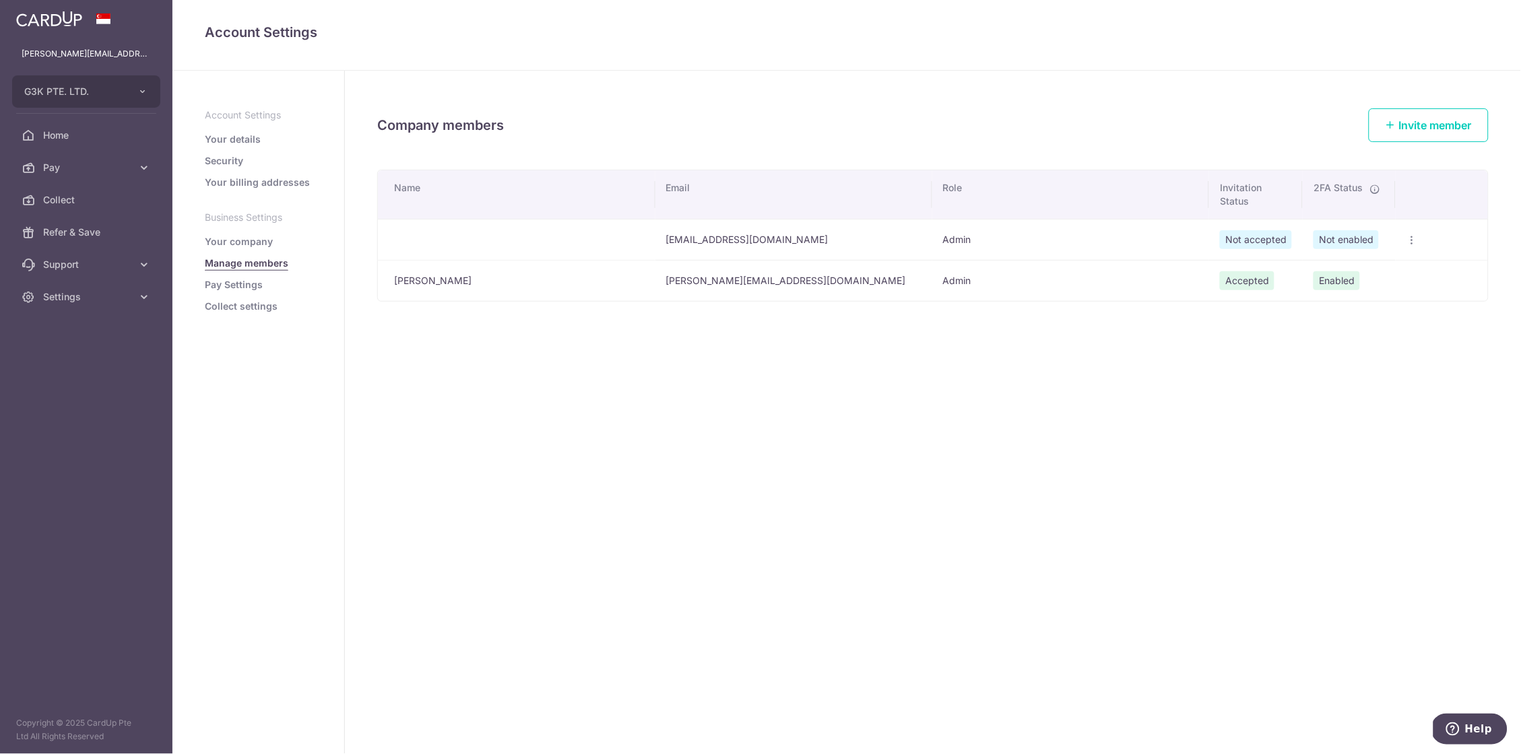
click at [226, 137] on link "Your details" at bounding box center [233, 139] width 56 height 13
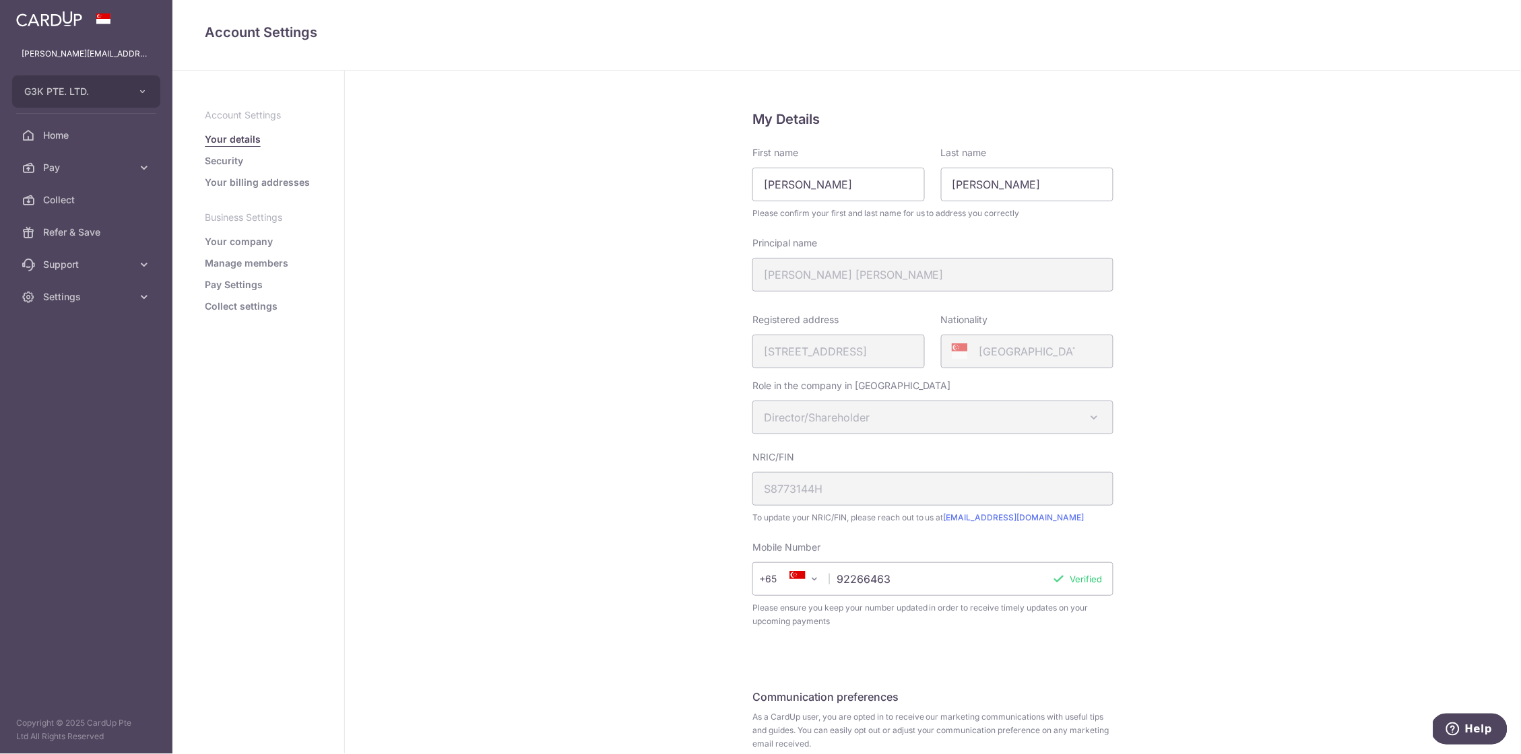
click at [231, 152] on ul "Account Settings Your details Security Your billing addresses Business Settings…" at bounding box center [258, 210] width 107 height 205
click at [232, 158] on link "Security" at bounding box center [224, 160] width 38 height 13
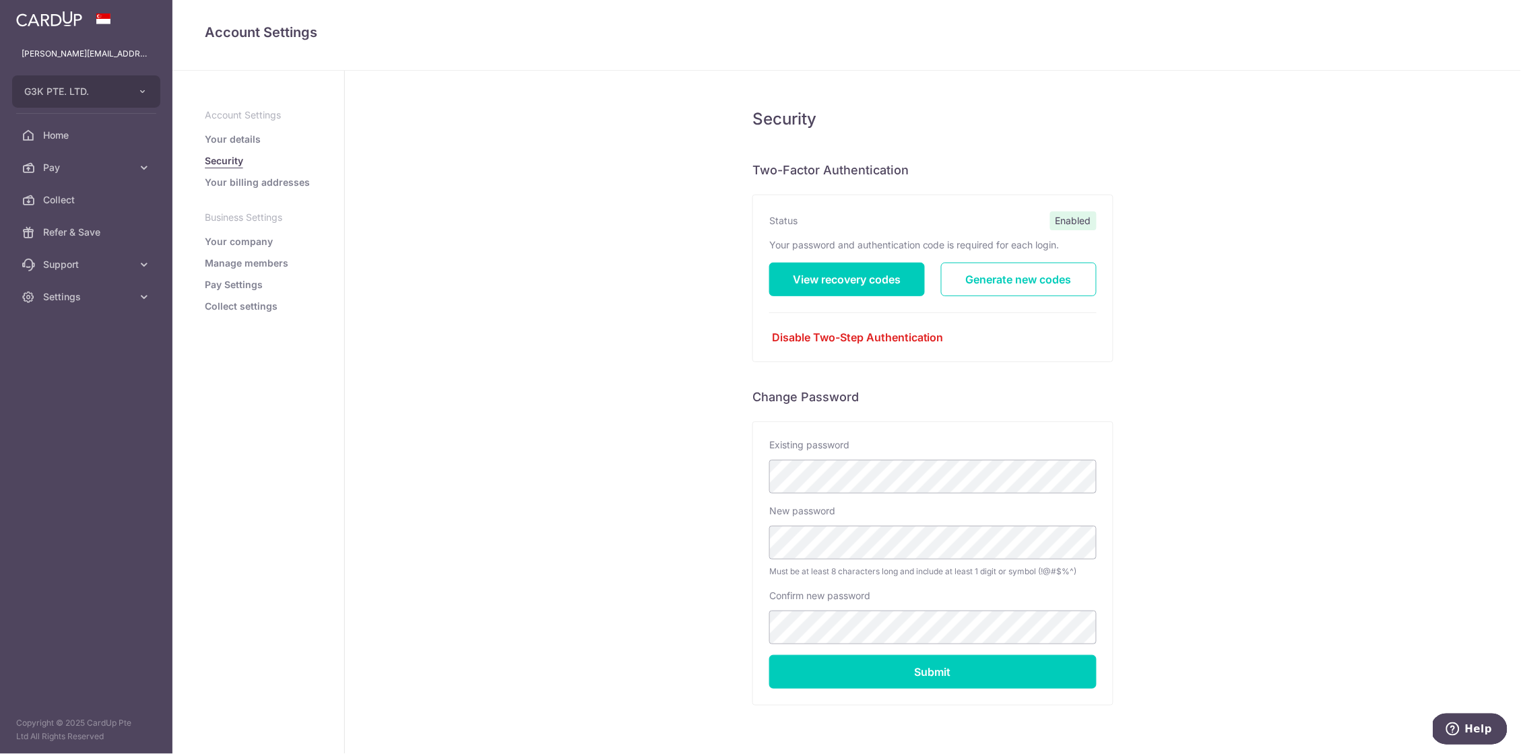
click at [245, 183] on link "Your billing addresses" at bounding box center [257, 182] width 105 height 13
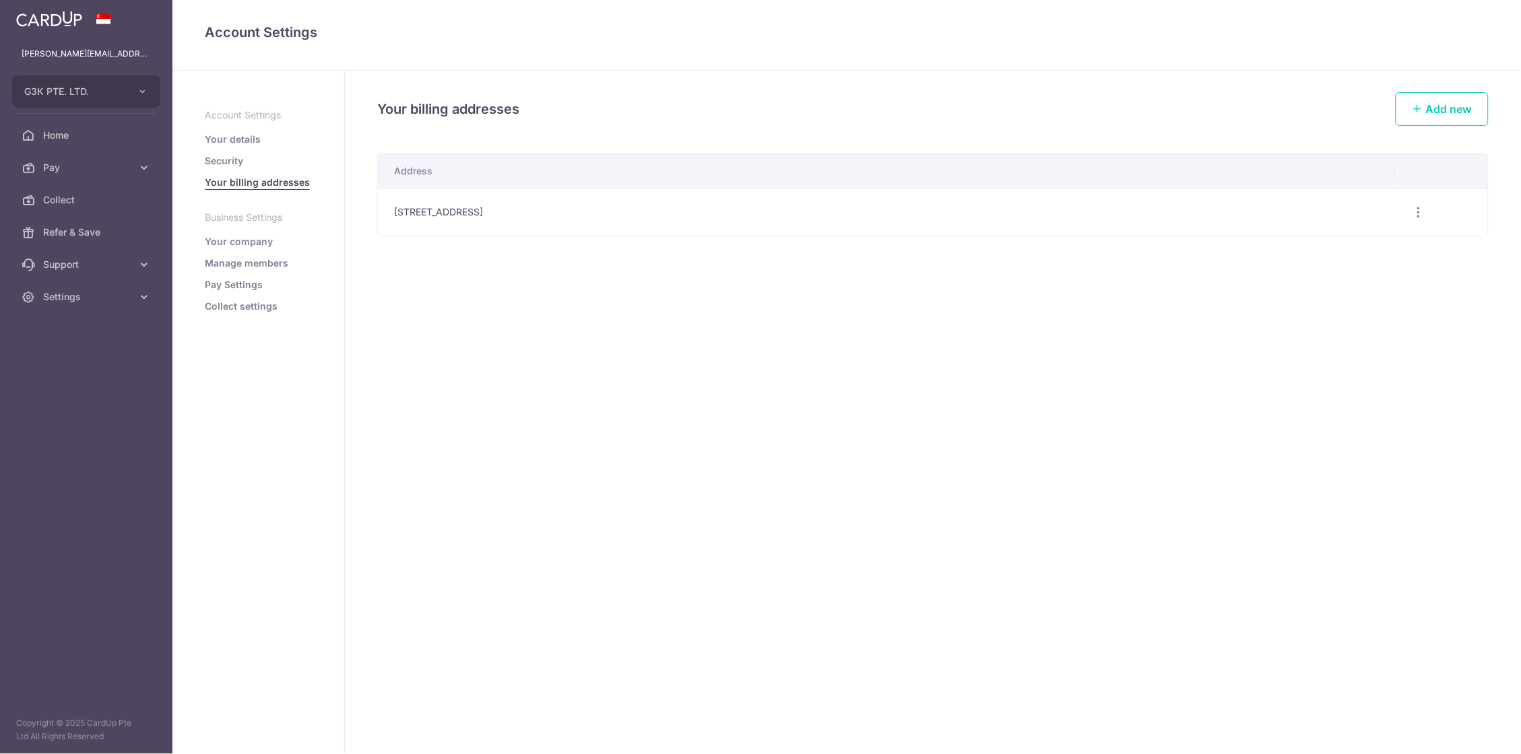
click at [257, 262] on link "Manage members" at bounding box center [247, 263] width 84 height 13
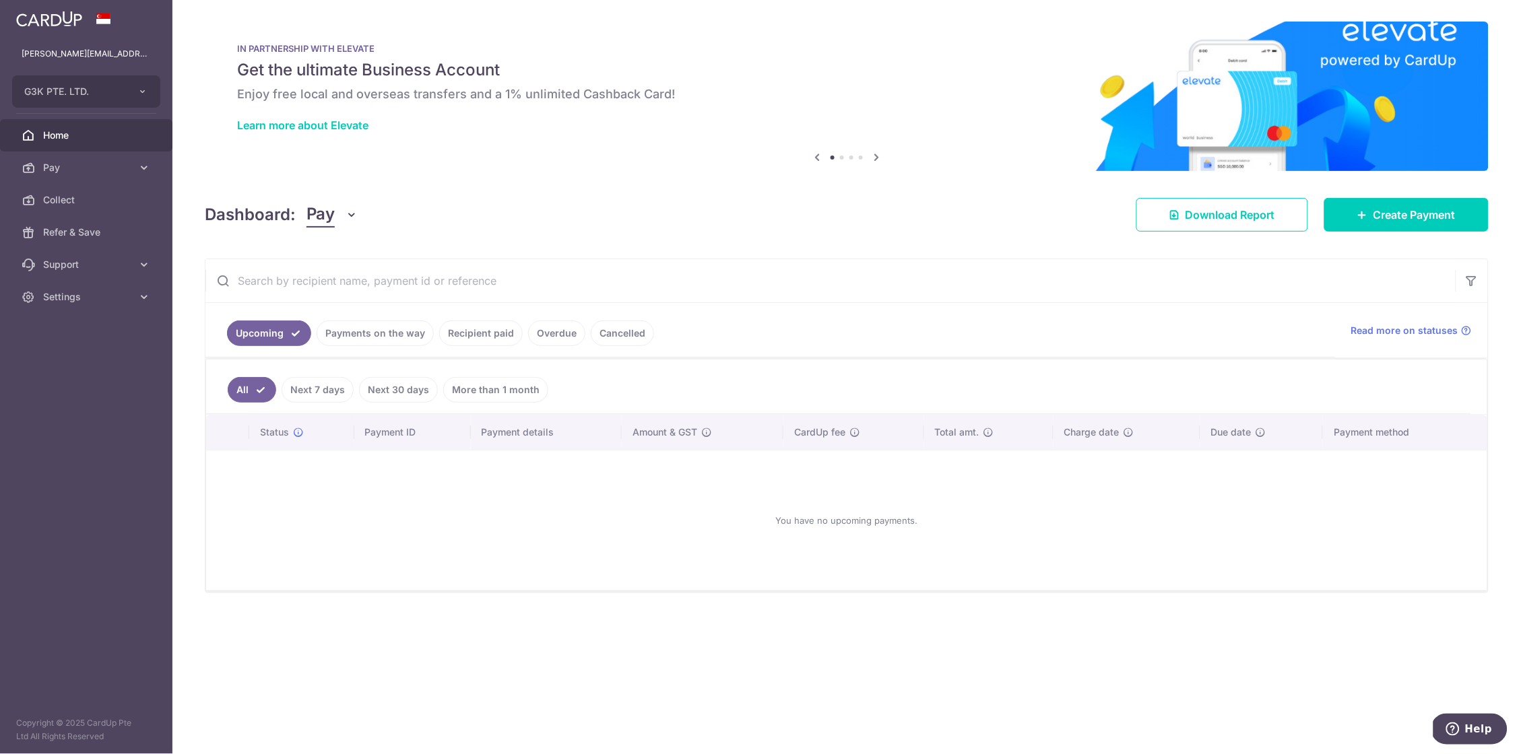
click at [501, 337] on link "Recipient paid" at bounding box center [481, 334] width 84 height 26
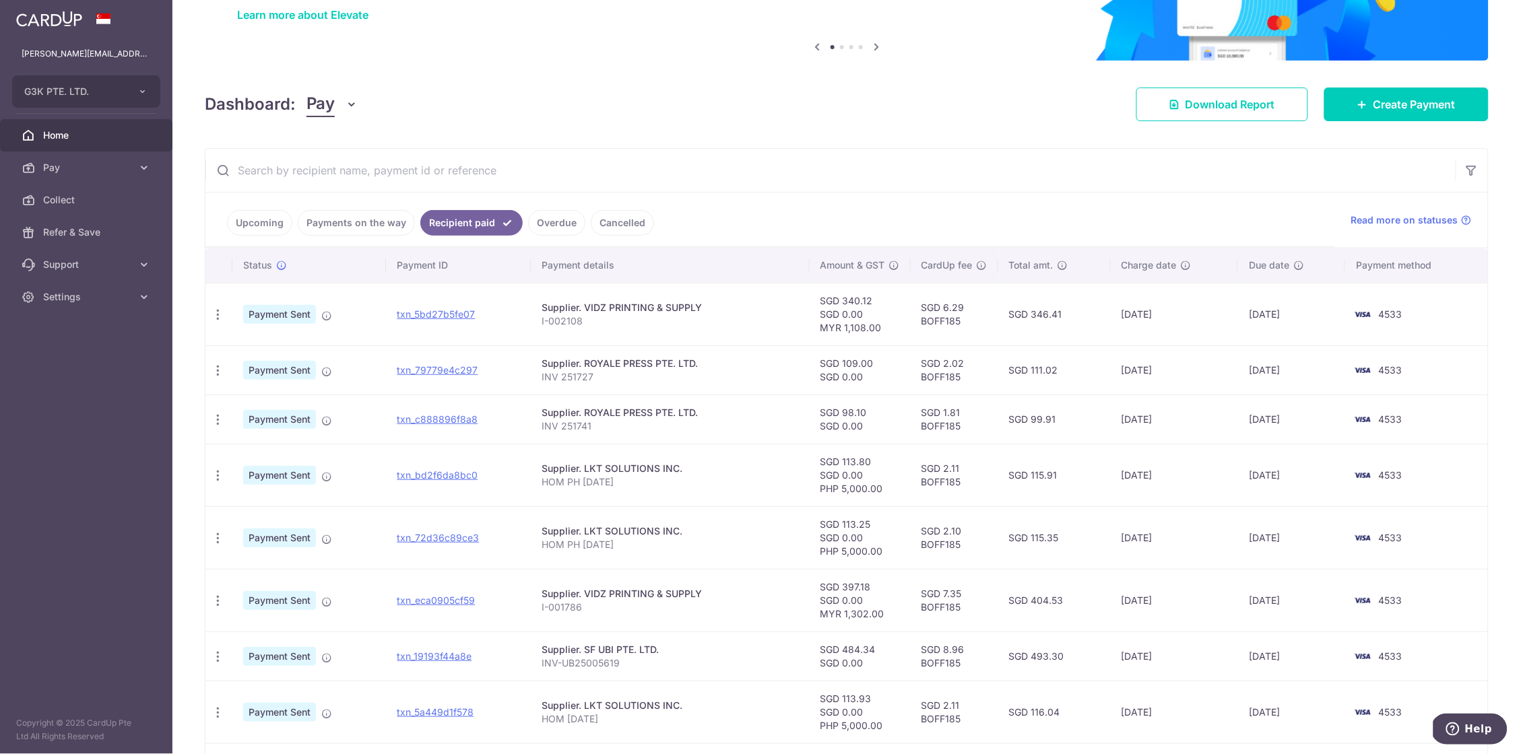
scroll to position [114, 0]
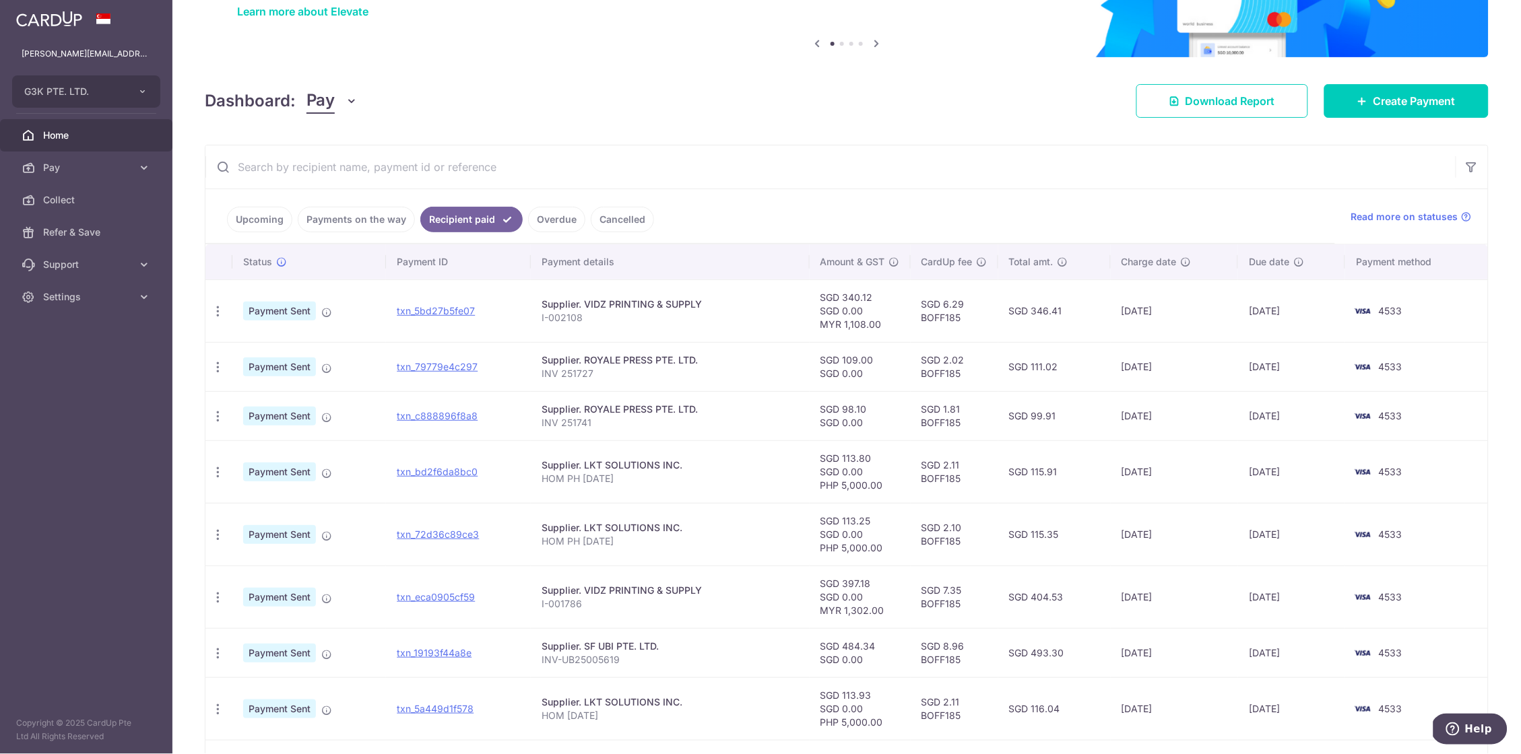
click at [844, 176] on input "text" at bounding box center [830, 166] width 1250 height 43
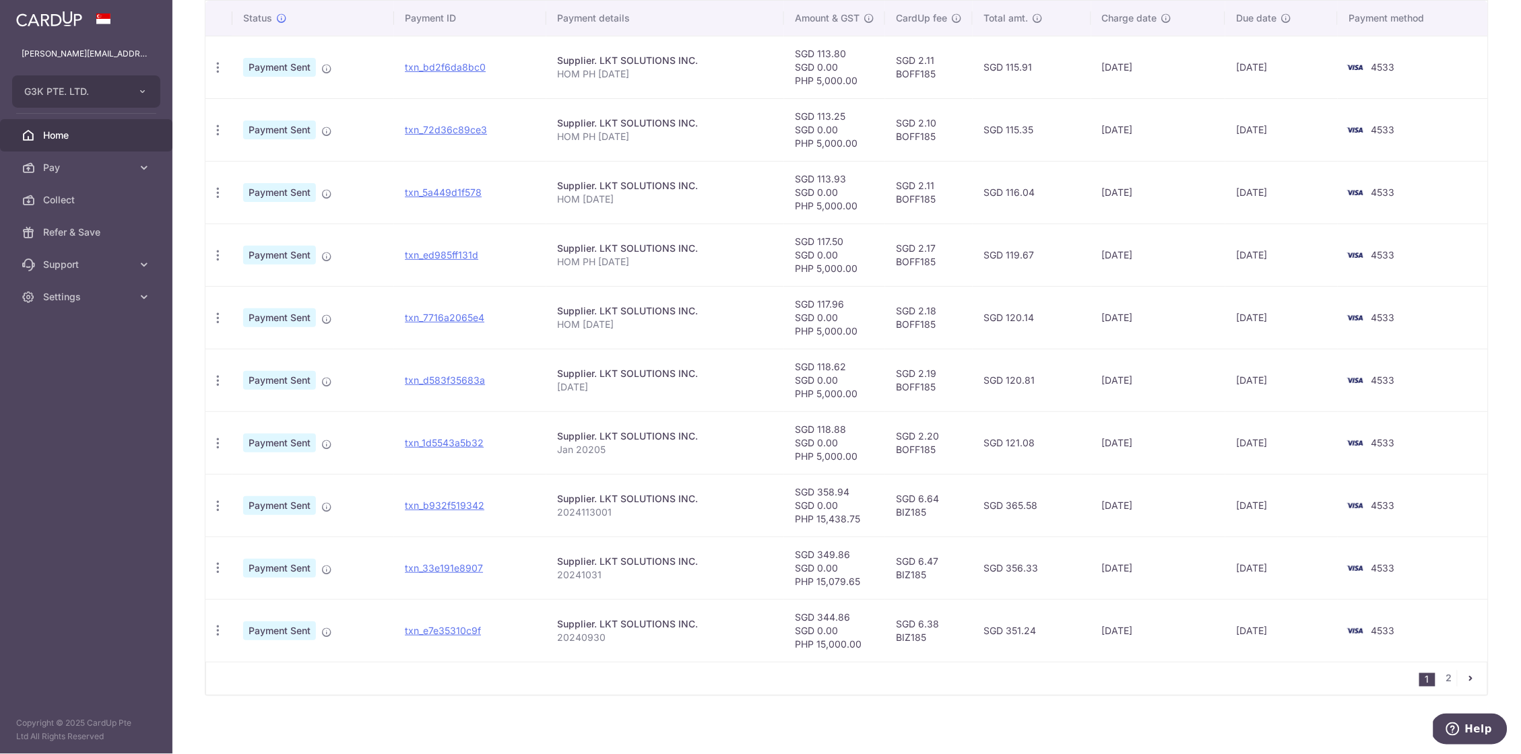
scroll to position [365, 0]
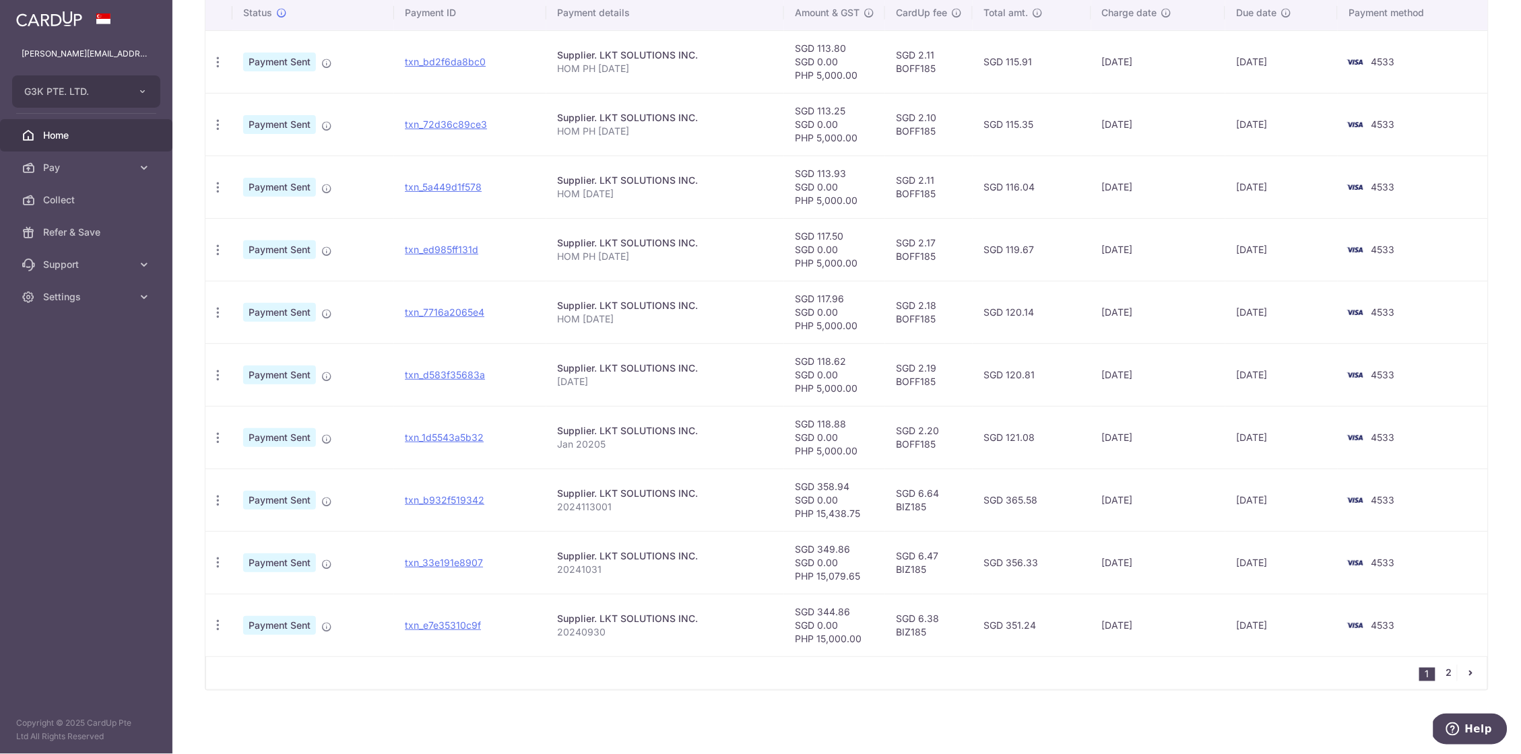
type input "lkt"
click at [1447, 673] on link "2" at bounding box center [1448, 673] width 16 height 16
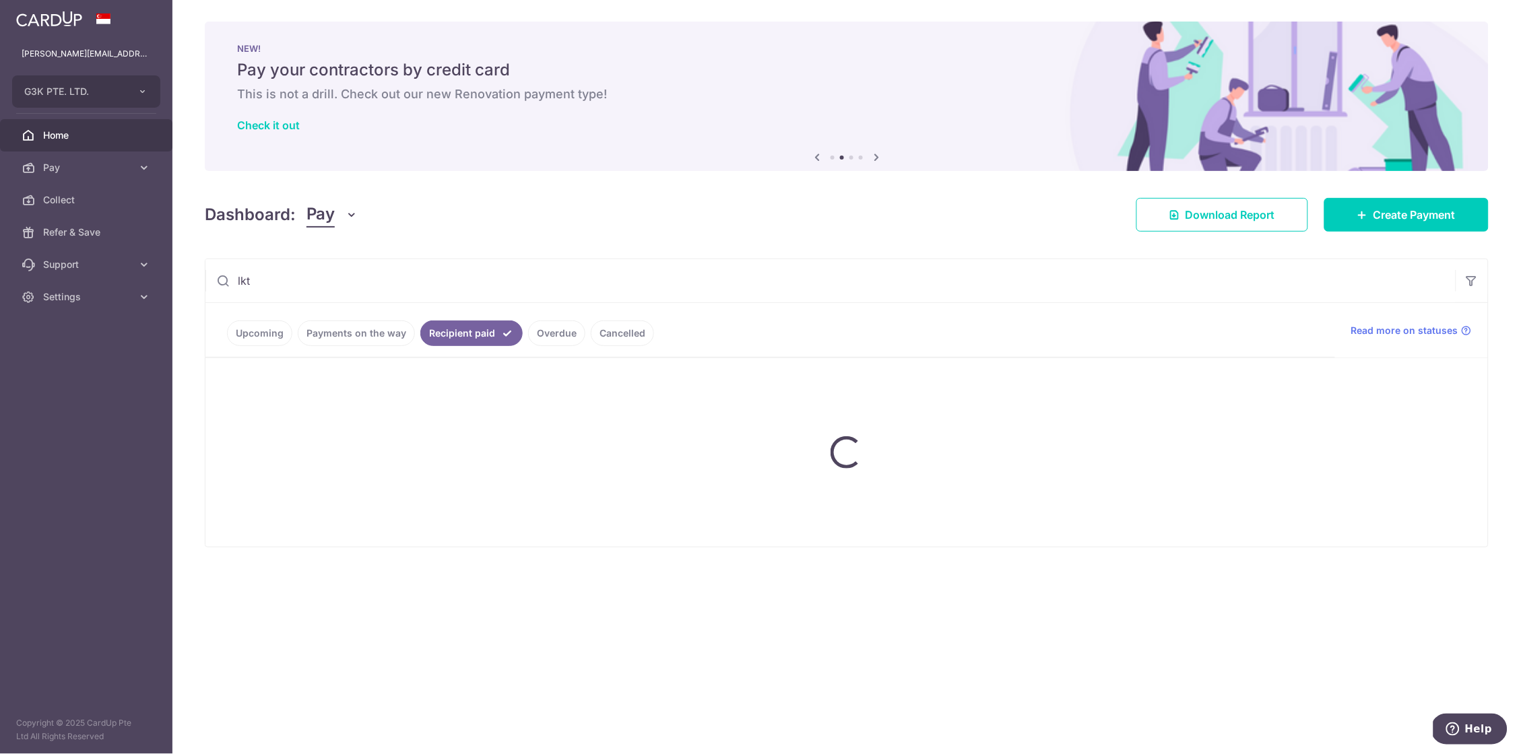
scroll to position [0, 0]
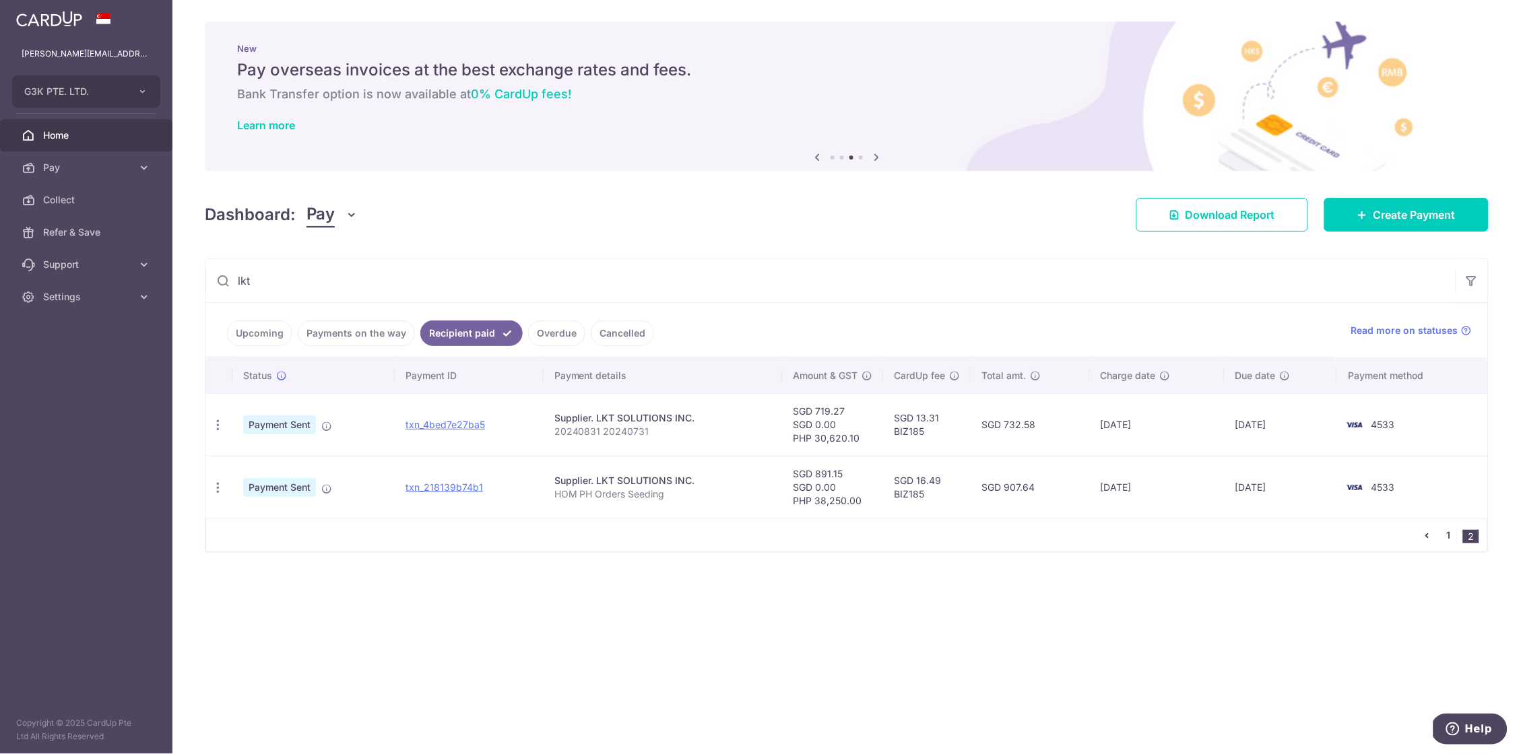
click at [1443, 531] on link "1" at bounding box center [1448, 535] width 16 height 16
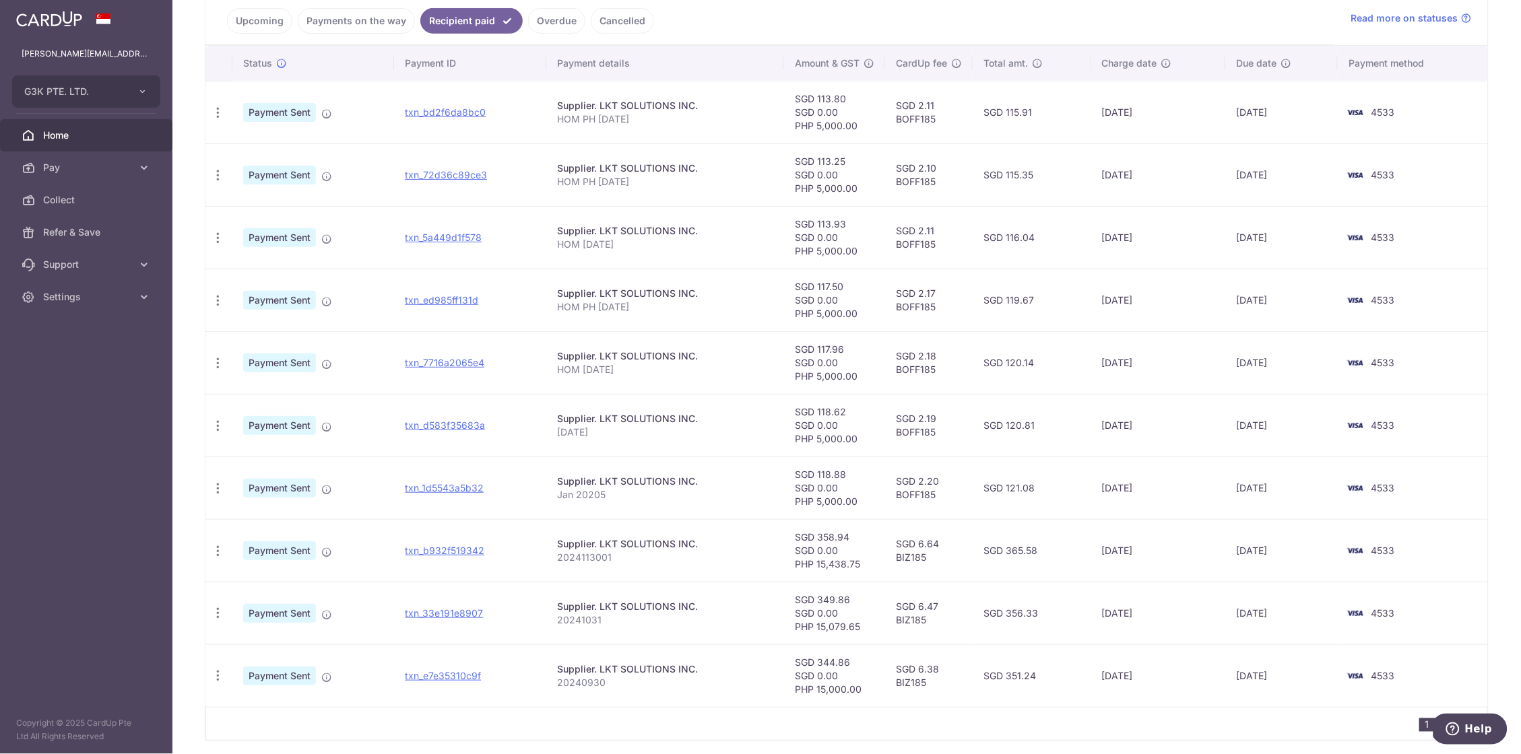
scroll to position [304, 0]
